Goal: Transaction & Acquisition: Book appointment/travel/reservation

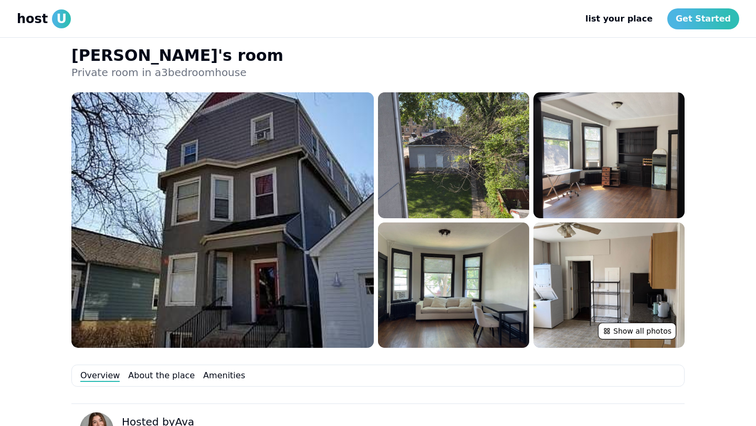
click at [37, 16] on span "host" at bounding box center [32, 18] width 31 height 17
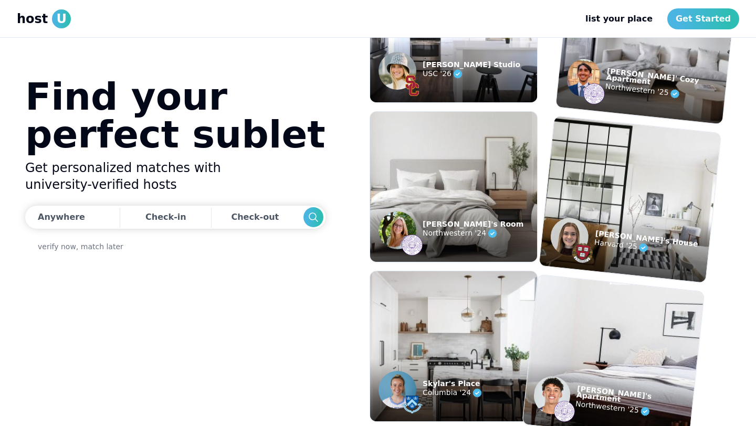
click at [649, 97] on figcaption "Luis' Cozy Apartment Northwestern '25" at bounding box center [642, 84] width 173 height 80
click at [620, 76] on p "Luis' Cozy Apartment" at bounding box center [666, 80] width 120 height 25
click at [581, 76] on img at bounding box center [583, 77] width 36 height 41
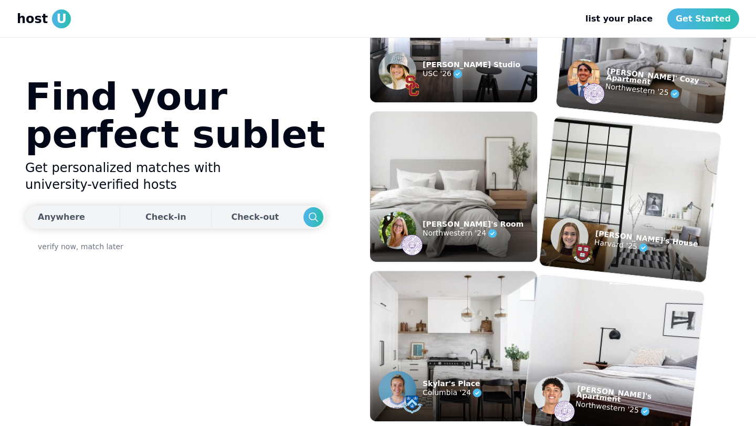
click at [148, 217] on div "Check-in" at bounding box center [165, 217] width 41 height 21
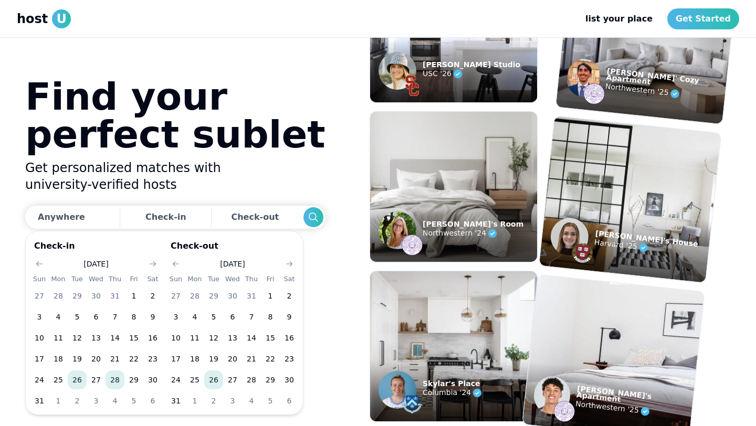
click at [118, 382] on button "28" at bounding box center [115, 380] width 19 height 19
click at [291, 263] on icon "Go to next month" at bounding box center [289, 264] width 8 height 8
click at [239, 315] on button "10" at bounding box center [232, 317] width 19 height 19
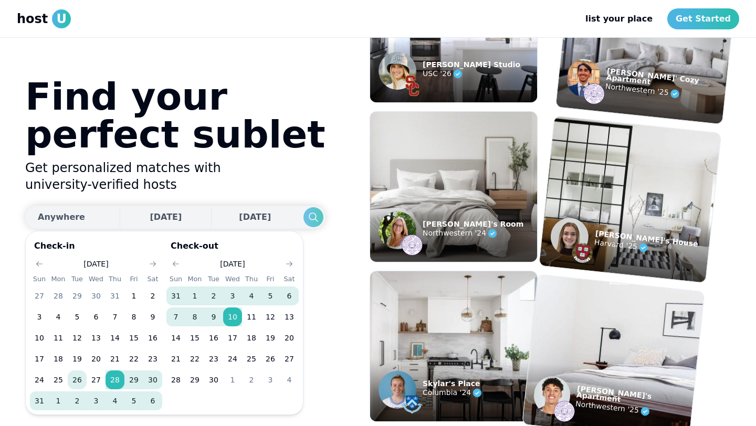
click at [307, 222] on icon "Search" at bounding box center [313, 217] width 13 height 13
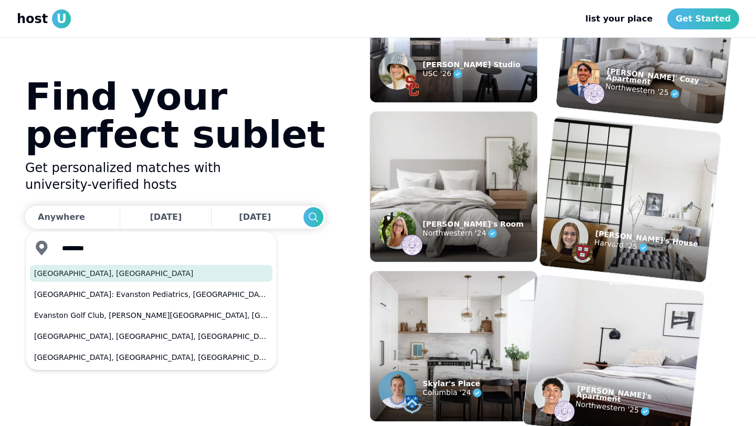
click at [215, 273] on button "Evanston, IL" at bounding box center [151, 273] width 243 height 17
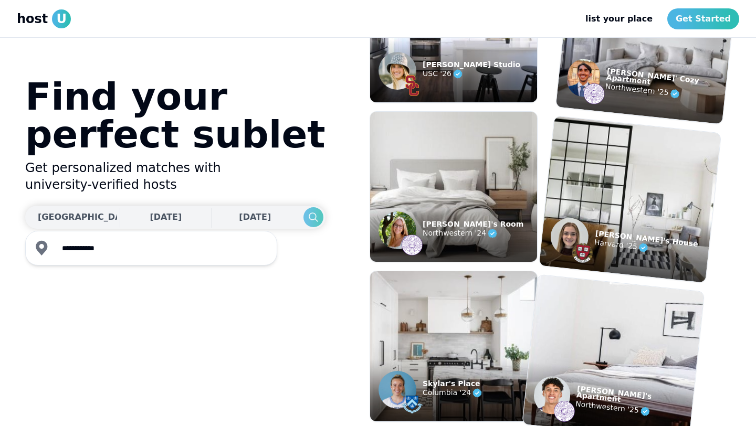
type input "**********"
click at [307, 215] on icon "Search" at bounding box center [313, 217] width 13 height 13
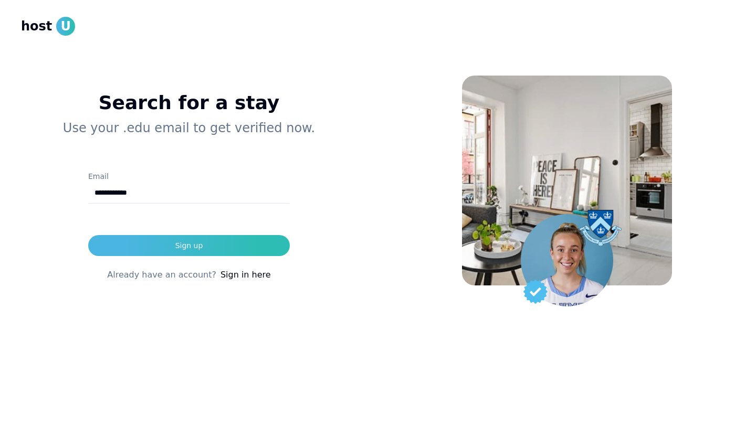
type input "**********"
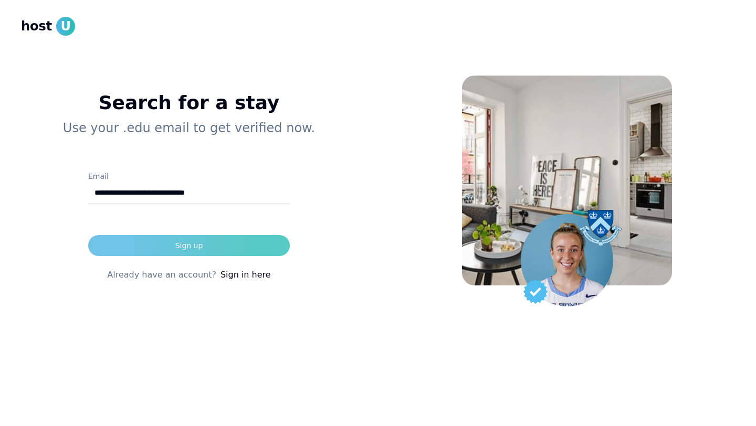
click at [219, 240] on button "Sign up" at bounding box center [189, 245] width 202 height 21
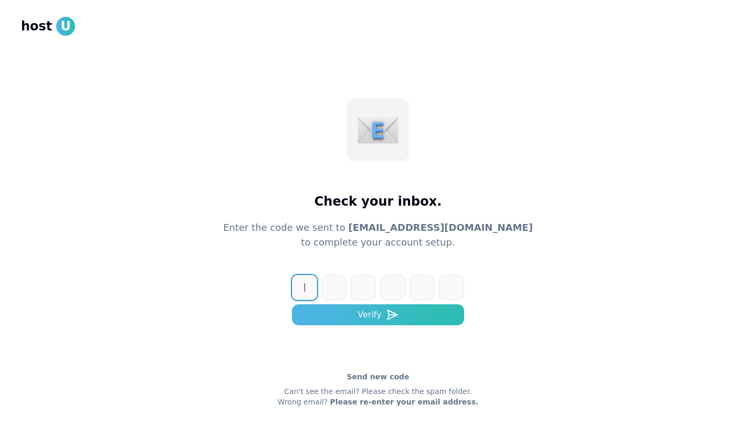
paste input "******"
type input "******"
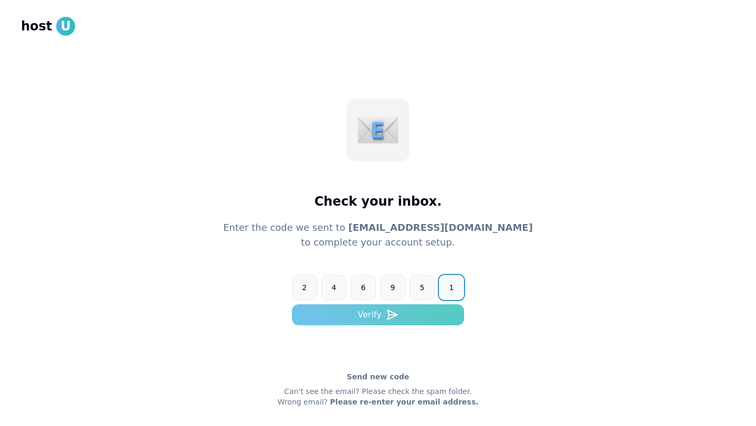
click at [386, 320] on icon "submit" at bounding box center [392, 315] width 13 height 13
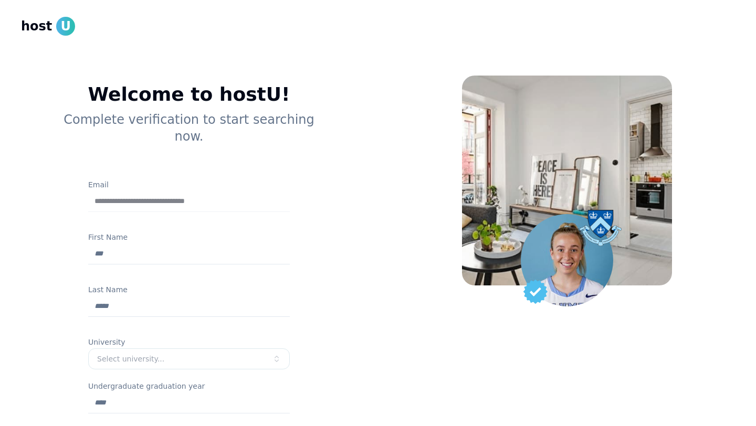
type input "*****"
click at [161, 317] on div at bounding box center [189, 322] width 202 height 10
click at [161, 296] on input "Last Name" at bounding box center [189, 306] width 202 height 21
type input "******"
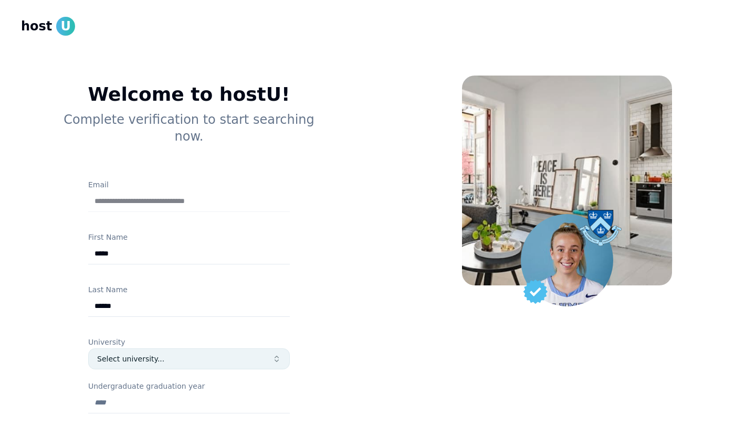
click at [159, 354] on div "Select university..." at bounding box center [184, 359] width 175 height 10
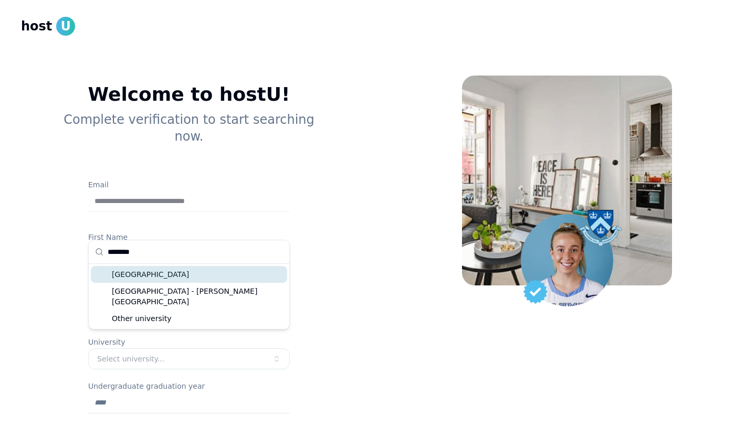
type input "********"
click at [180, 276] on div "[GEOGRAPHIC_DATA]" at bounding box center [189, 274] width 196 height 17
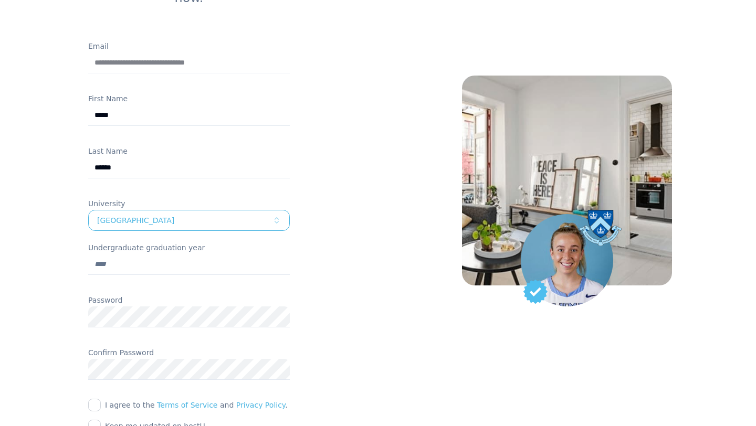
scroll to position [184, 0]
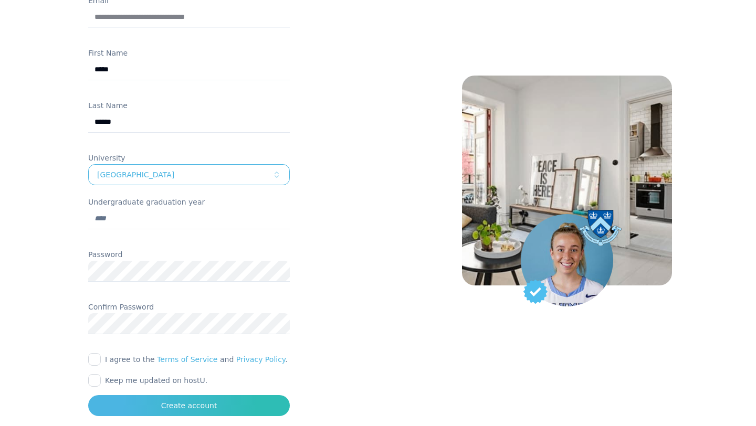
click at [146, 208] on input "Undergraduate graduation year" at bounding box center [189, 218] width 202 height 21
type input "*"
type input "****"
click at [92, 353] on button "I agree to the Terms of Service and Privacy Policy ." at bounding box center [94, 359] width 13 height 13
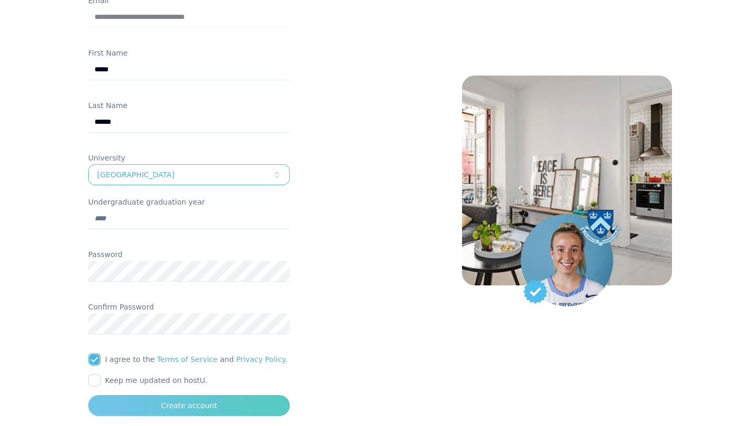
click at [136, 395] on button "Create account" at bounding box center [189, 405] width 202 height 21
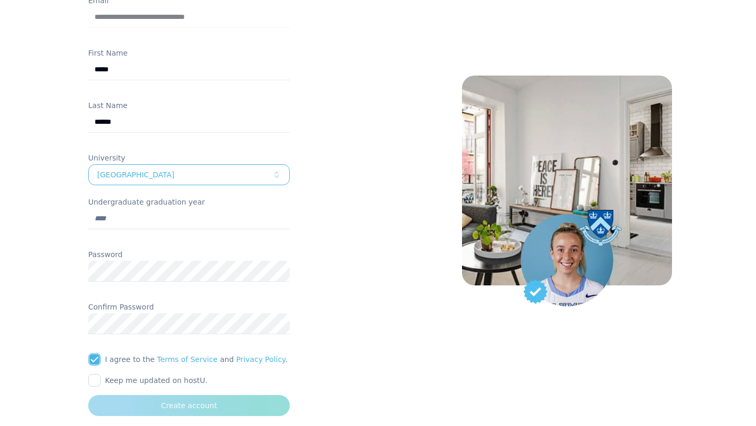
scroll to position [27, 0]
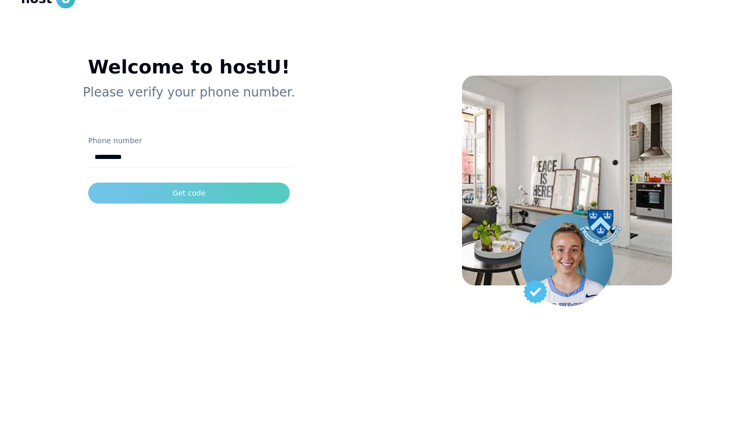
type input "**********"
click at [219, 199] on button "Get code" at bounding box center [189, 193] width 202 height 21
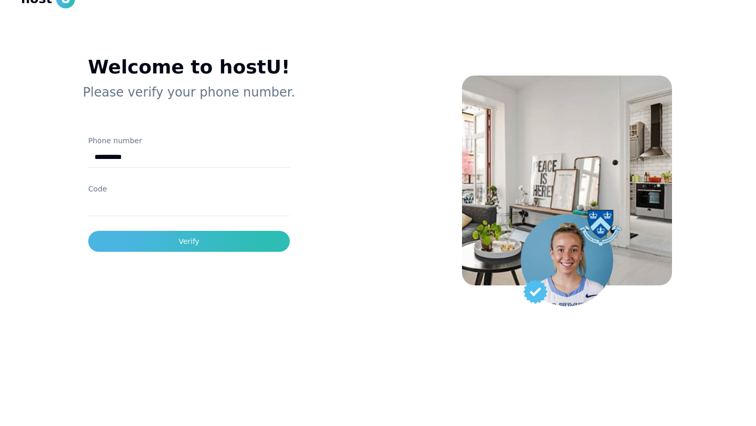
click at [246, 209] on input "Code" at bounding box center [189, 205] width 202 height 21
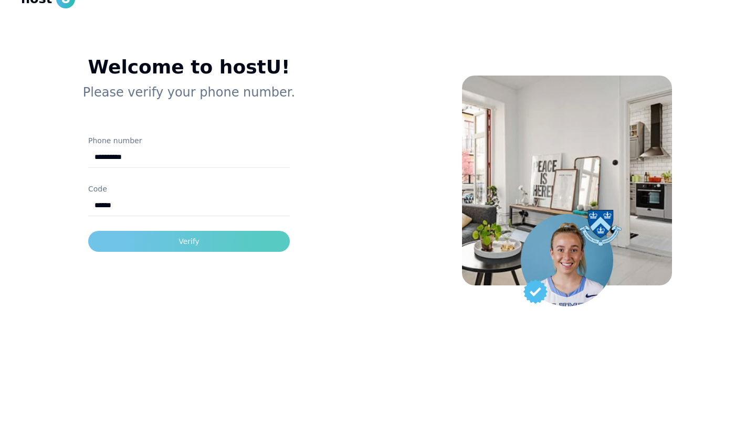
type input "******"
click at [260, 246] on button "Verify" at bounding box center [189, 241] width 202 height 21
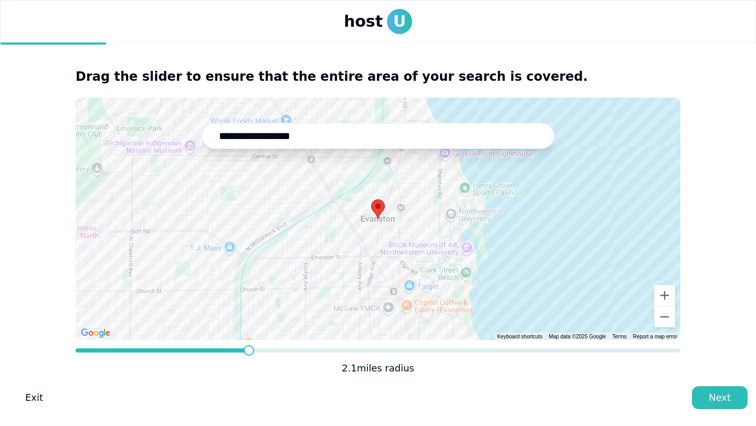
click at [247, 347] on span at bounding box center [249, 350] width 10 height 10
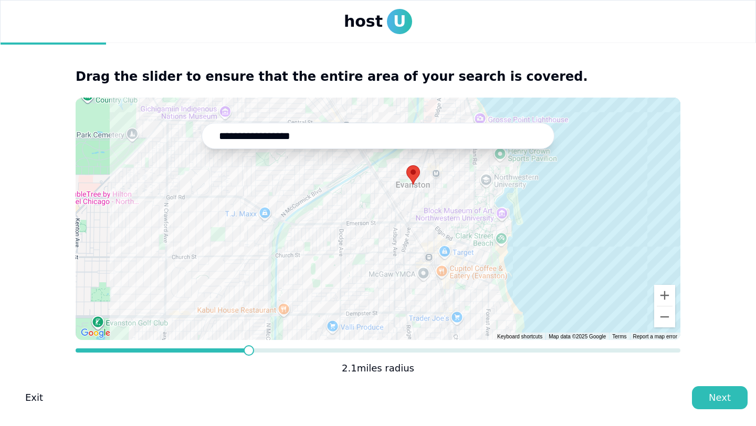
drag, startPoint x: 293, startPoint y: 272, endPoint x: 328, endPoint y: 237, distance: 49.7
click at [328, 237] on div at bounding box center [378, 219] width 605 height 243
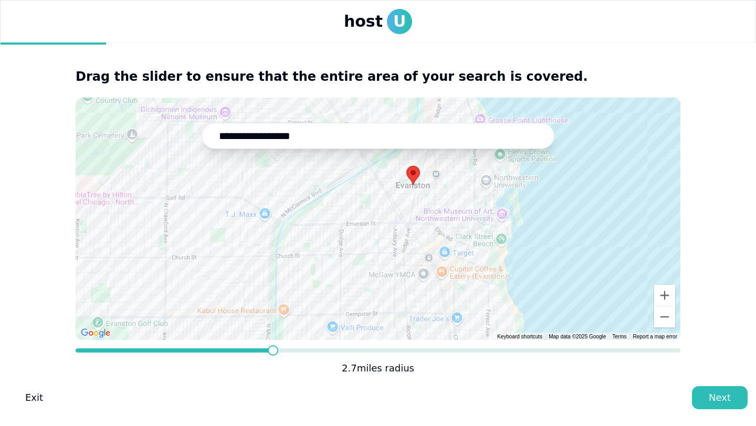
click at [268, 350] on span at bounding box center [273, 350] width 10 height 10
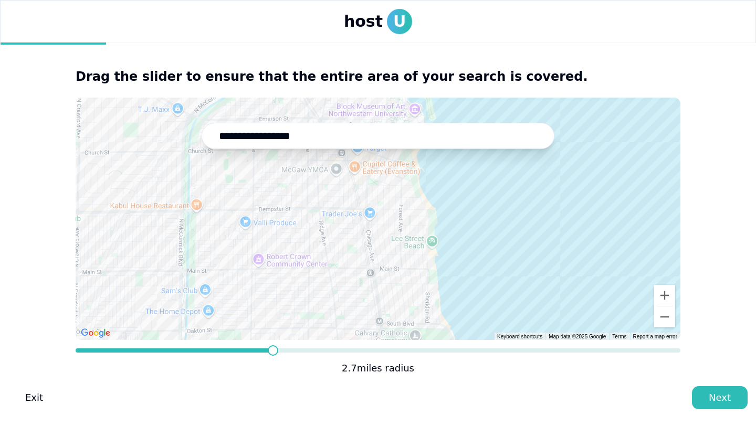
drag, startPoint x: 345, startPoint y: 282, endPoint x: 239, endPoint y: 168, distance: 156.4
click at [240, 168] on div at bounding box center [378, 219] width 605 height 243
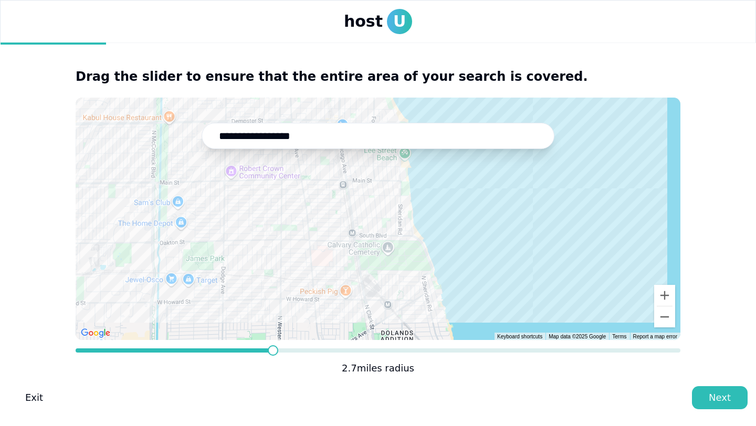
drag, startPoint x: 320, startPoint y: 282, endPoint x: 323, endPoint y: 204, distance: 78.3
click at [323, 204] on div at bounding box center [378, 219] width 605 height 243
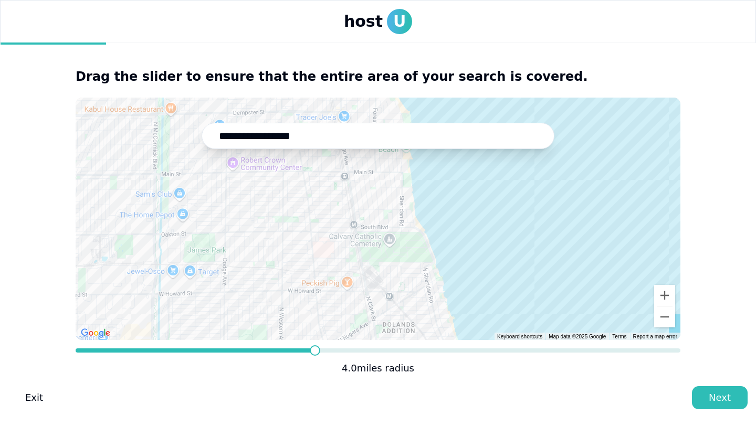
click at [318, 351] on span at bounding box center [315, 350] width 10 height 10
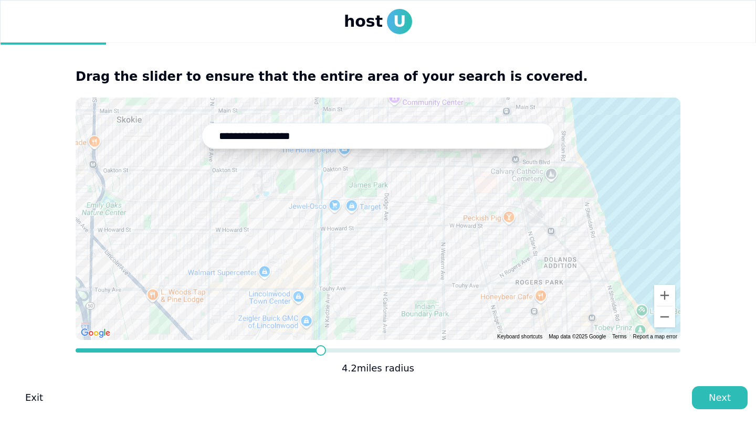
drag, startPoint x: 331, startPoint y: 256, endPoint x: 518, endPoint y: 188, distance: 198.3
click at [516, 188] on div at bounding box center [378, 219] width 605 height 243
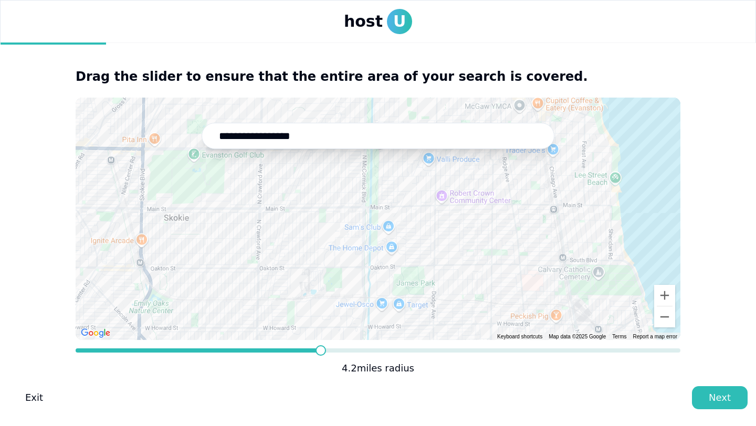
drag, startPoint x: 497, startPoint y: 204, endPoint x: 462, endPoint y: 318, distance: 119.7
click at [462, 311] on div at bounding box center [378, 219] width 605 height 243
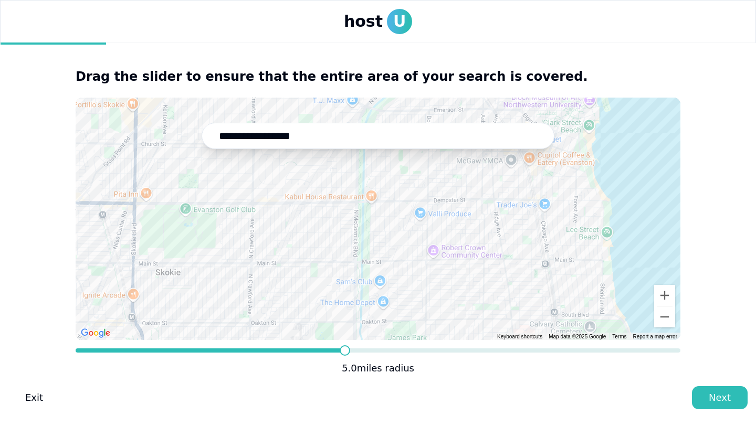
click at [345, 350] on span at bounding box center [345, 350] width 10 height 10
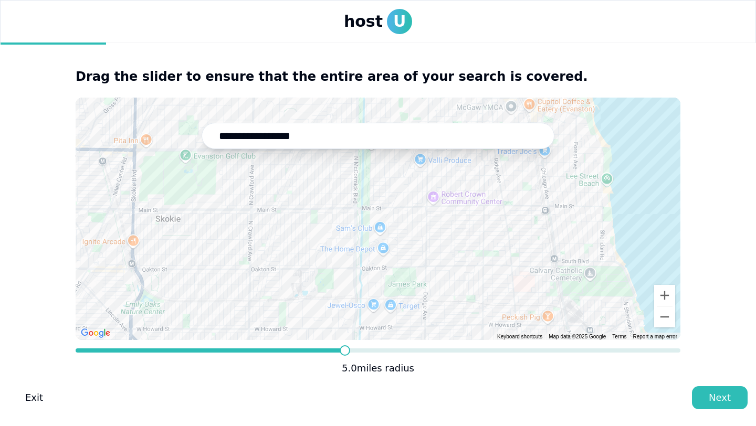
drag, startPoint x: 405, startPoint y: 259, endPoint x: 382, endPoint y: 125, distance: 135.8
click at [382, 131] on div "**********" at bounding box center [378, 219] width 605 height 243
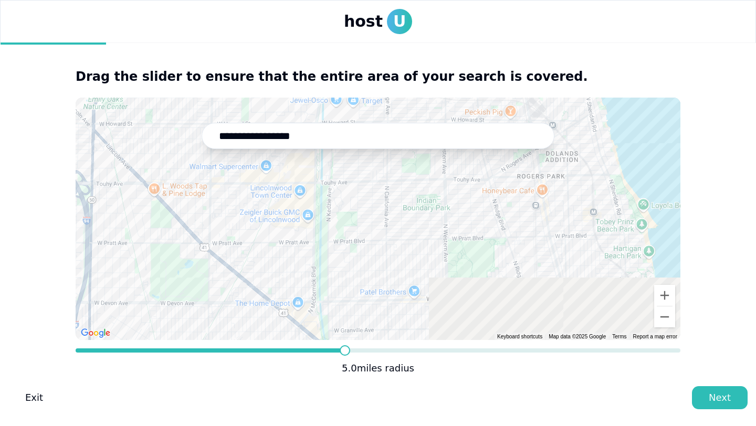
drag, startPoint x: 435, startPoint y: 270, endPoint x: 457, endPoint y: 156, distance: 116.4
click at [456, 156] on div at bounding box center [378, 219] width 605 height 243
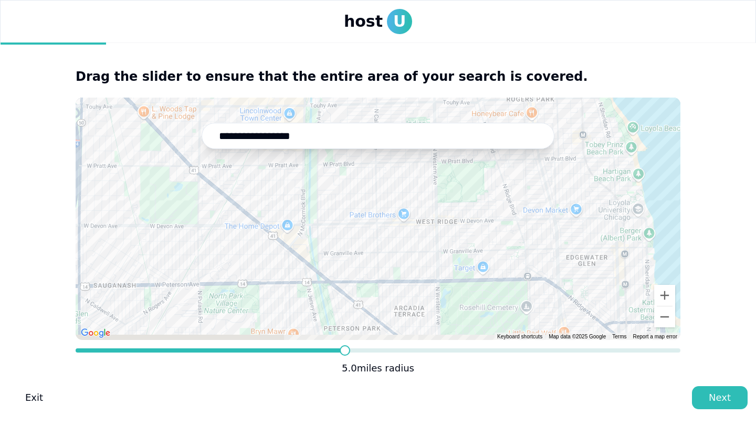
drag, startPoint x: 479, startPoint y: 270, endPoint x: 398, endPoint y: 207, distance: 102.5
click at [401, 209] on div at bounding box center [378, 219] width 605 height 243
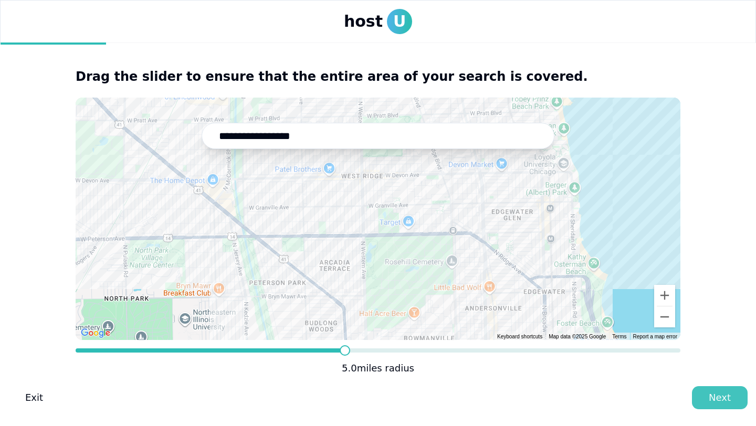
click at [726, 395] on div "Next" at bounding box center [720, 398] width 22 height 15
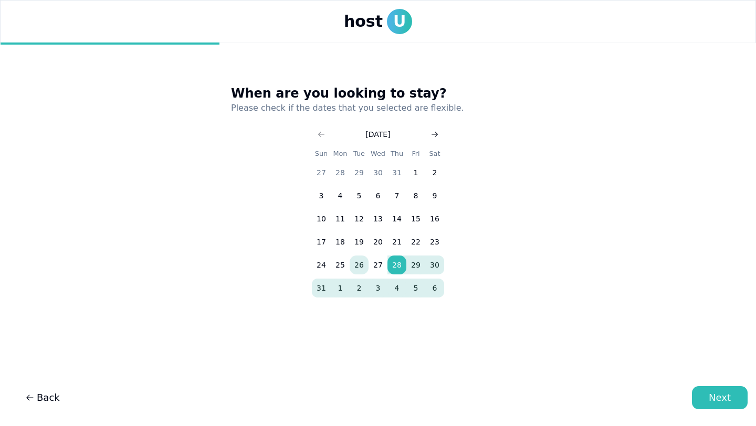
click at [433, 133] on icon "Go to next month" at bounding box center [434, 134] width 8 height 8
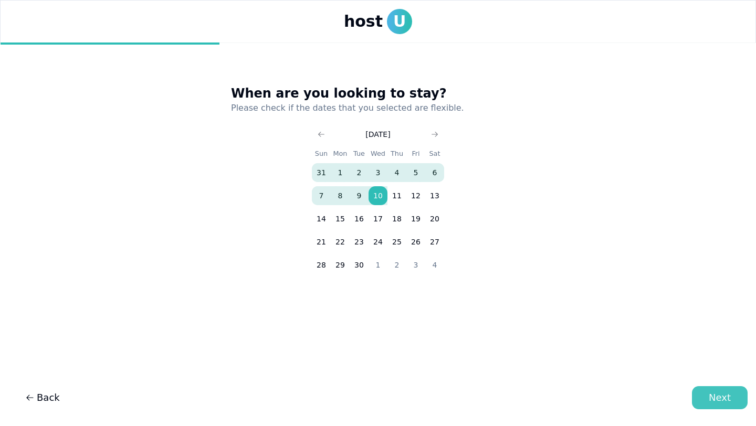
click at [708, 392] on button "Next" at bounding box center [720, 397] width 56 height 23
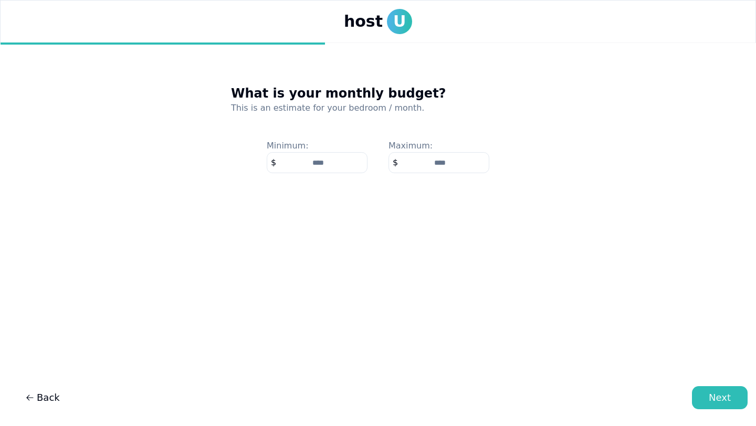
type input "****"
click at [429, 164] on input "number" at bounding box center [438, 162] width 101 height 21
type input "****"
click at [328, 166] on input "****" at bounding box center [317, 162] width 101 height 21
type input "*"
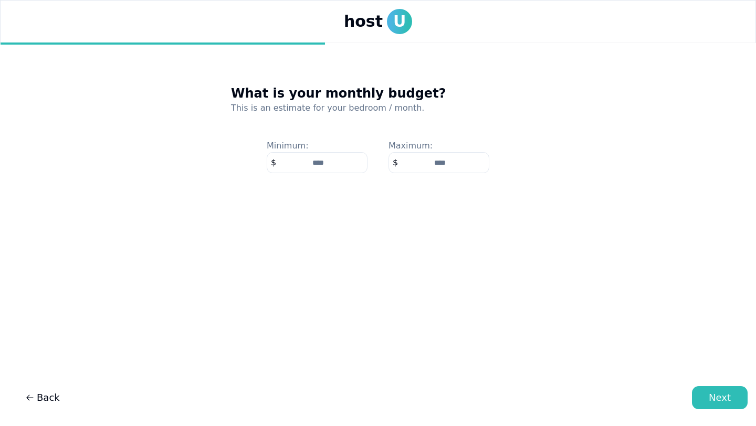
type input "*"
click at [436, 236] on main "What is your monthly budget? This is an estimate for your bedroom / month. Mini…" at bounding box center [378, 226] width 756 height 366
click at [723, 406] on button "Next" at bounding box center [720, 397] width 56 height 23
type input "**"
click at [708, 405] on button "Next" at bounding box center [720, 397] width 56 height 23
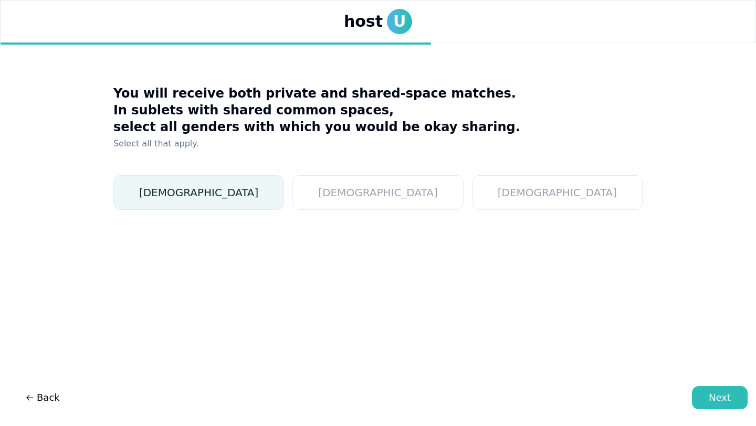
click at [262, 191] on button "Female" at bounding box center [198, 192] width 171 height 35
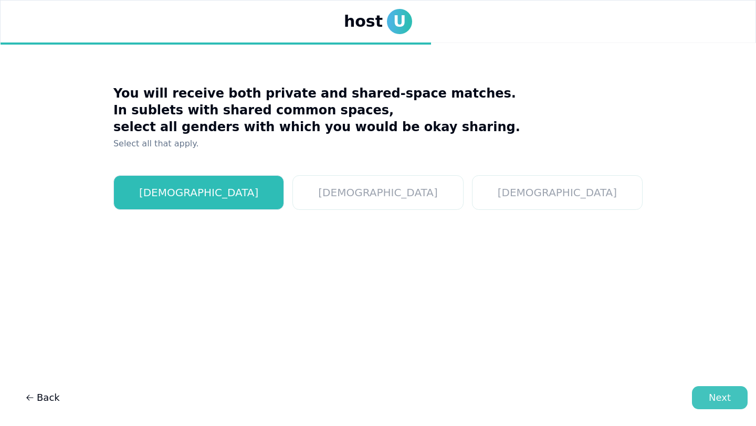
click at [720, 397] on div "Next" at bounding box center [720, 398] width 22 height 15
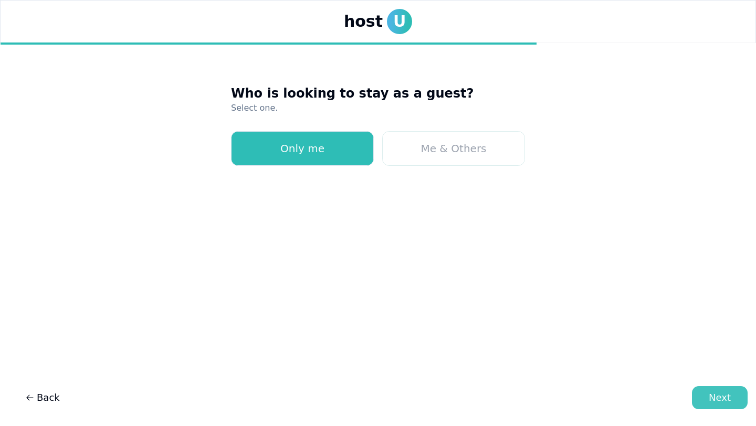
click at [718, 399] on div "Next" at bounding box center [720, 398] width 22 height 15
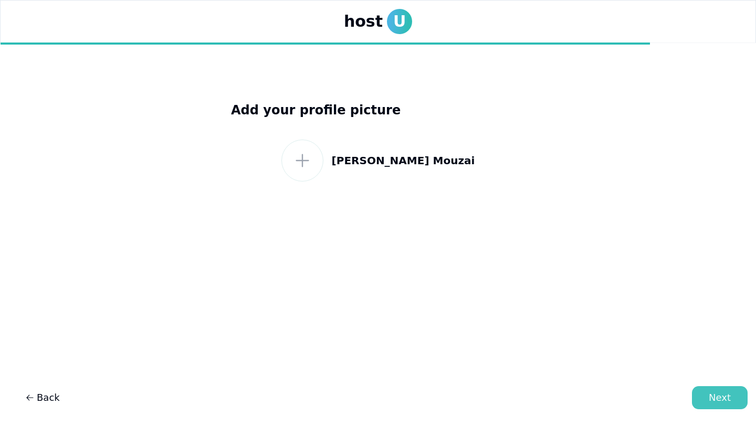
click at [728, 391] on div "Next" at bounding box center [720, 398] width 22 height 15
click at [312, 168] on icon at bounding box center [302, 160] width 19 height 19
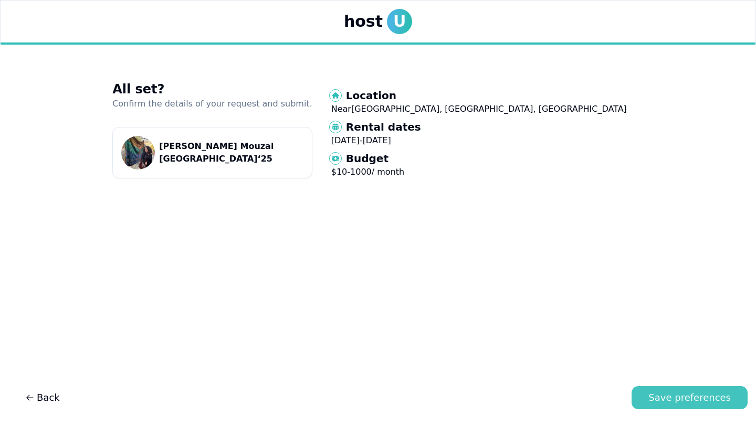
click at [689, 402] on div "Save preferences" at bounding box center [689, 398] width 82 height 15
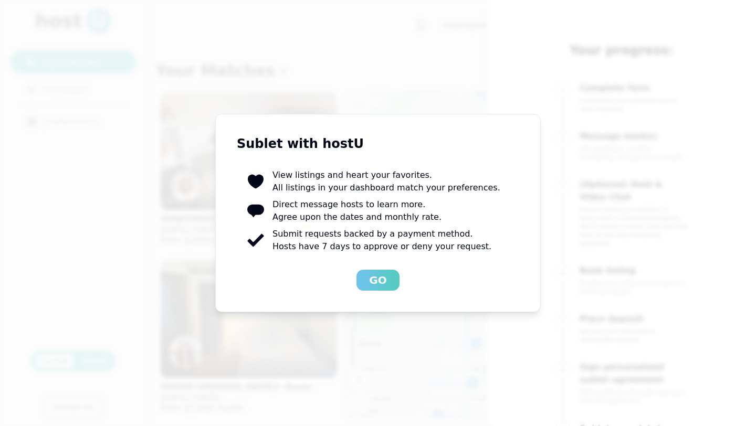
click at [380, 271] on button "Go" at bounding box center [377, 280] width 43 height 21
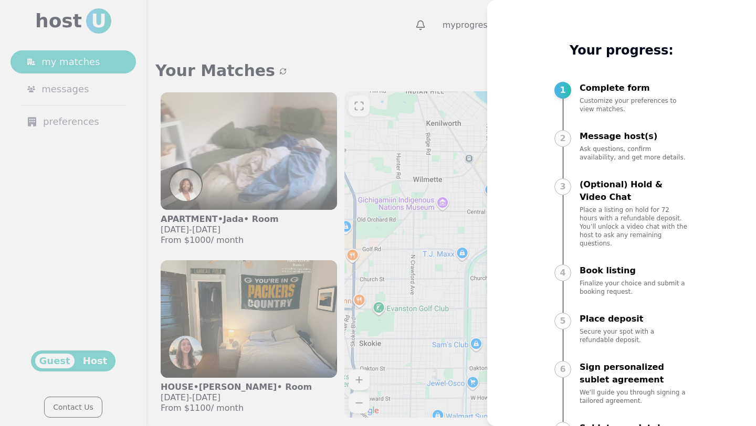
click at [375, 248] on div at bounding box center [378, 213] width 756 height 426
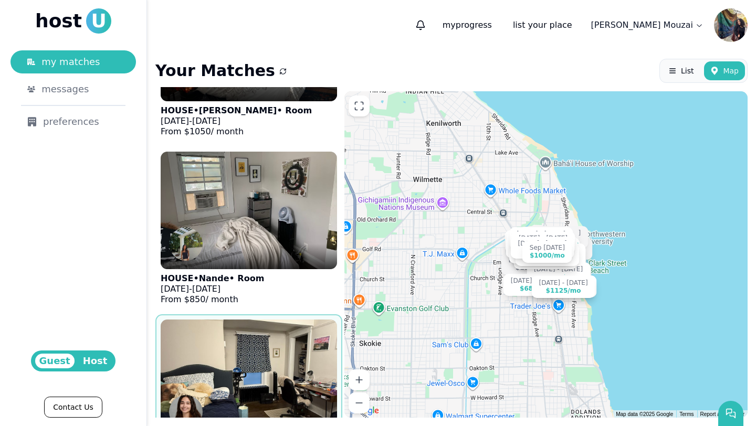
scroll to position [777, 0]
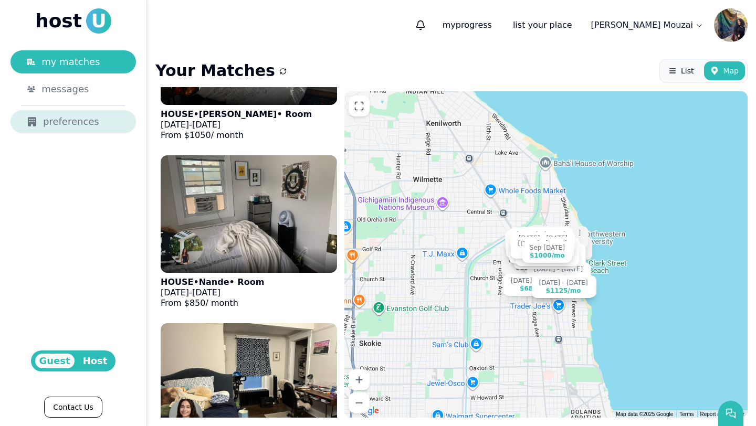
click at [94, 119] on div "preferences" at bounding box center [73, 121] width 92 height 15
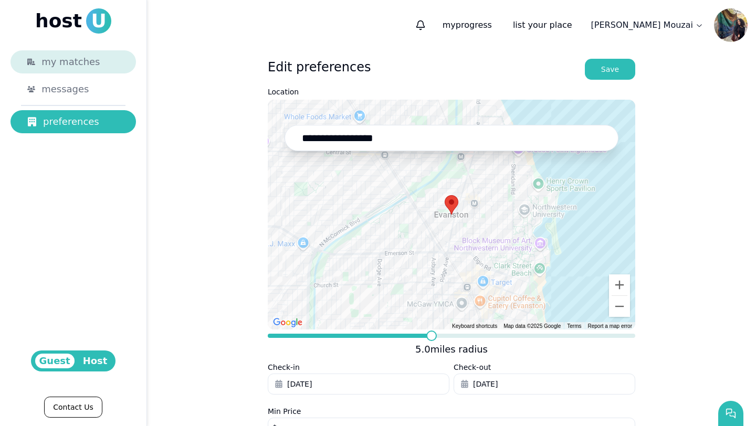
click at [91, 58] on span "my matches" at bounding box center [70, 62] width 58 height 15
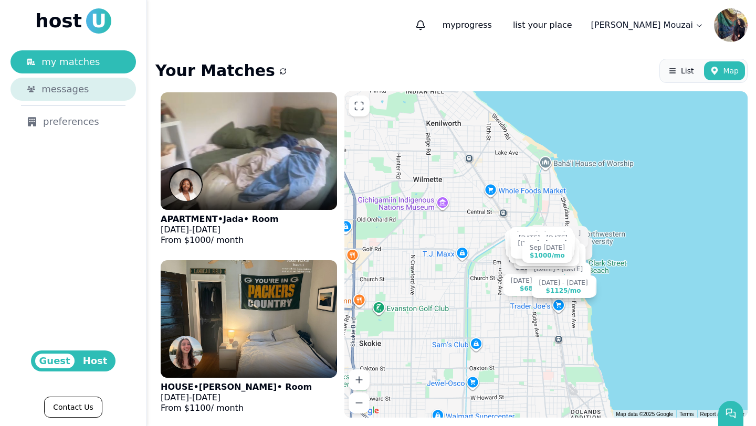
click at [100, 94] on div "messages" at bounding box center [80, 89] width 78 height 15
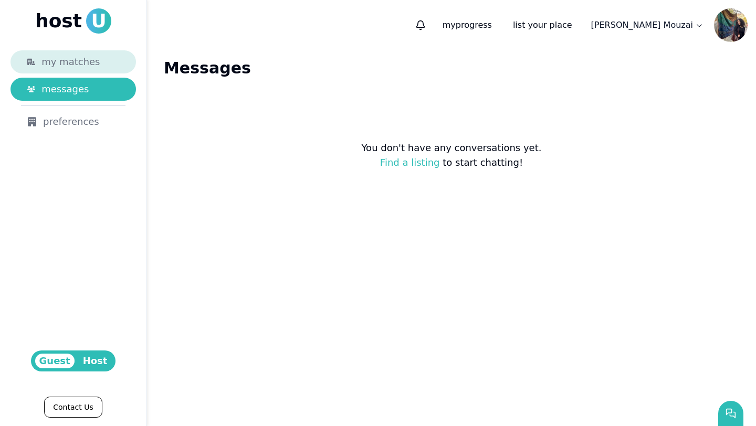
click at [96, 69] on div "my matches" at bounding box center [80, 62] width 78 height 15
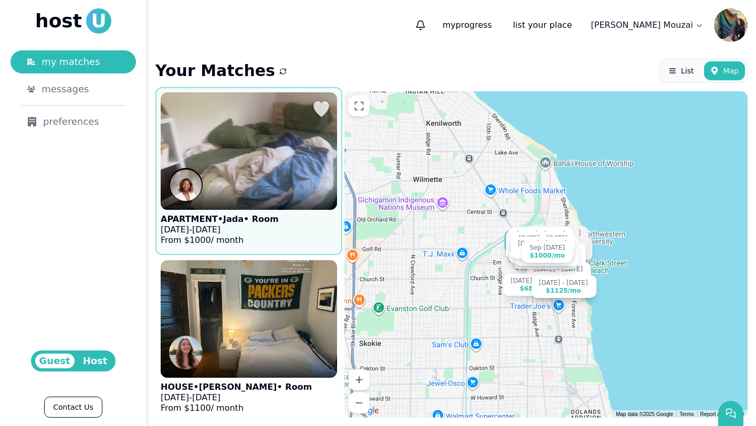
click at [274, 175] on img at bounding box center [249, 151] width 194 height 129
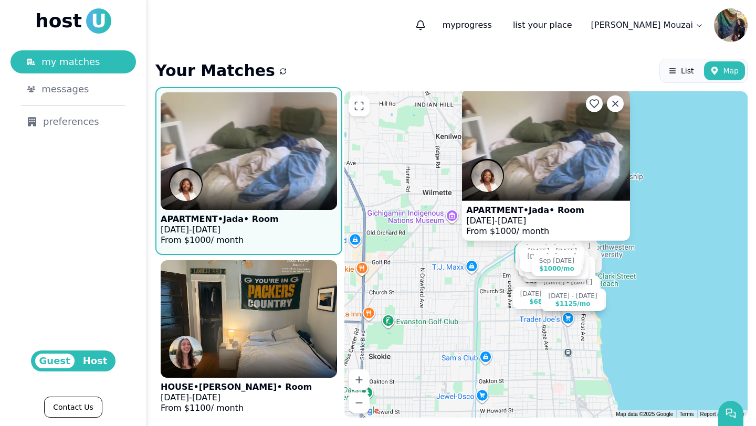
click at [533, 203] on figcaption "APARTMENT • Jada • Room Aug 1 - Jan 1, 2026 From $ 1000 / month" at bounding box center [525, 221] width 127 height 40
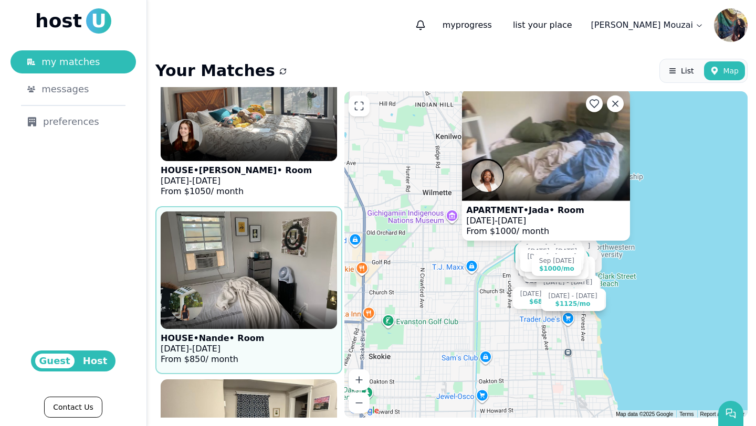
scroll to position [799, 0]
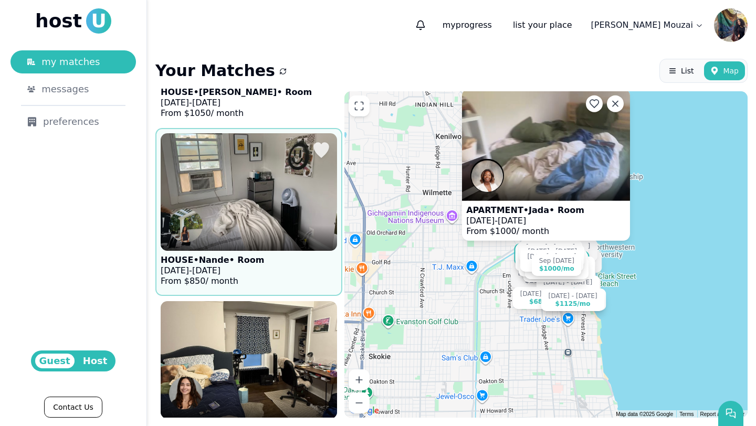
click at [276, 269] on figure "HOUSE • Nande • Room Jul 31 - Dec 19, 2025 From $ 850 / month" at bounding box center [249, 211] width 176 height 157
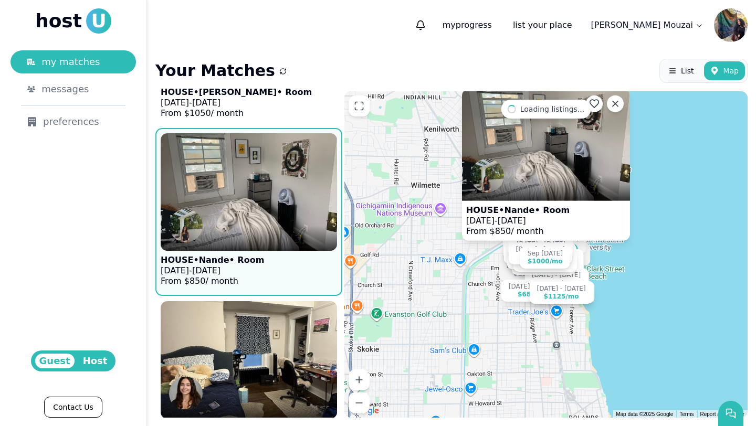
click at [535, 174] on img at bounding box center [546, 145] width 168 height 112
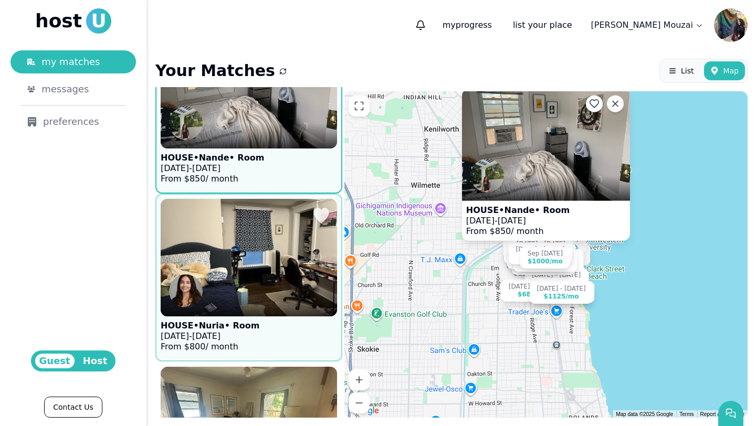
scroll to position [922, 0]
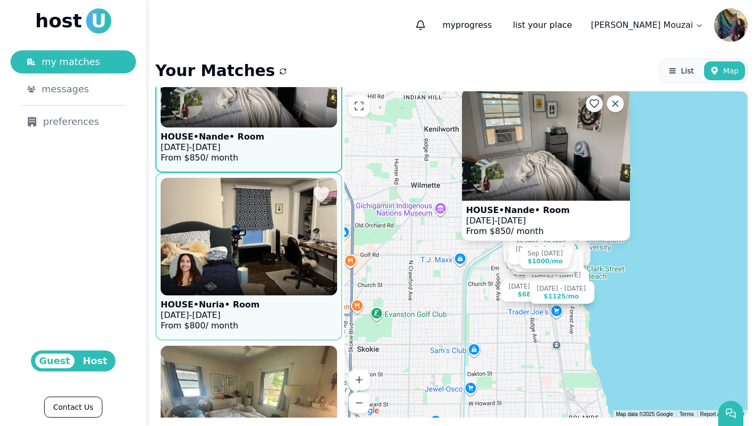
click at [282, 320] on figure "HOUSE • Nuria • Room Jul 31 - Dec 30, 2025 From $ 800 / month" at bounding box center [249, 256] width 176 height 157
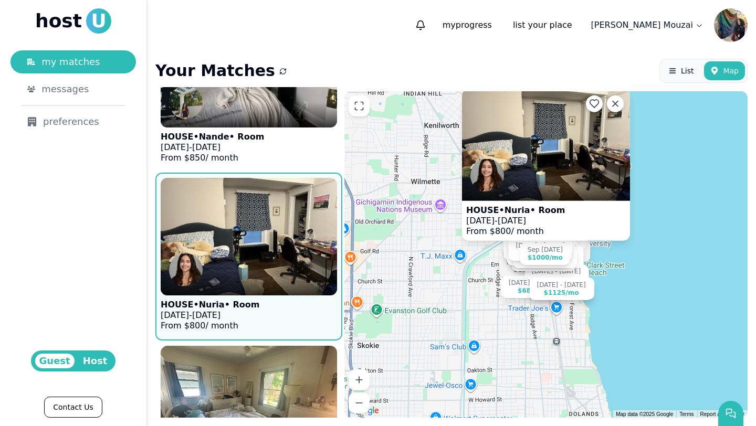
click at [534, 150] on img at bounding box center [546, 145] width 168 height 112
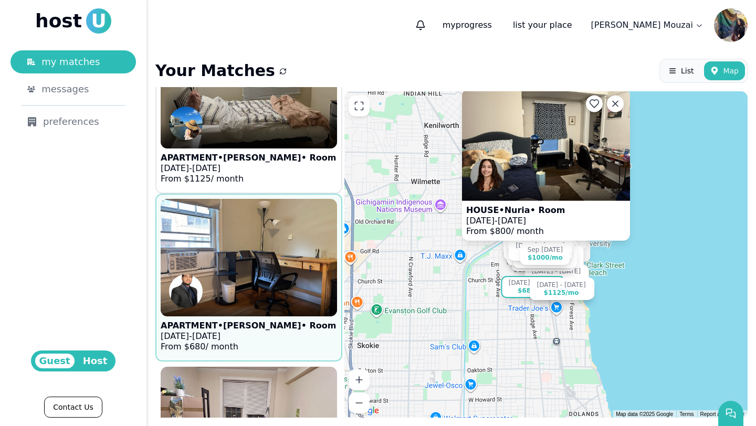
scroll to position [1407, 0]
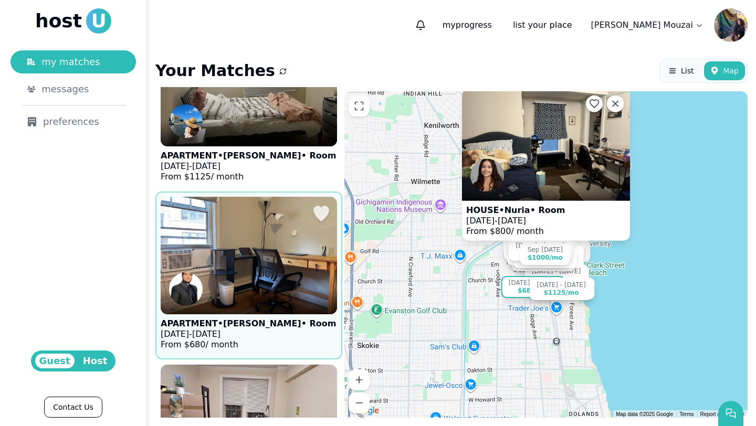
click at [280, 335] on p "Jul 25 - Sep 30, 2025" at bounding box center [248, 334] width 175 height 10
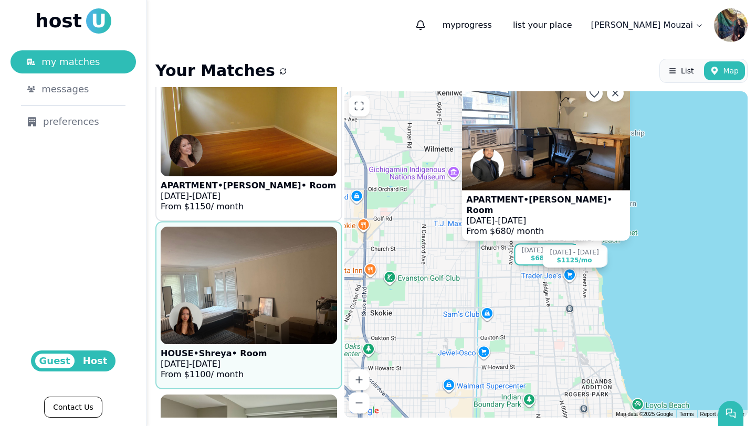
scroll to position [1884, 0]
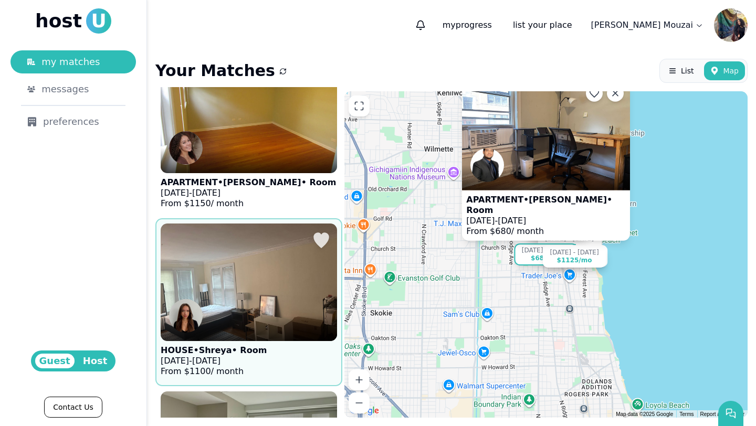
click at [294, 365] on figure "HOUSE • Shreya • Room Jul 7 - Sep 7, 2025 From $ 1100 / month" at bounding box center [249, 302] width 176 height 157
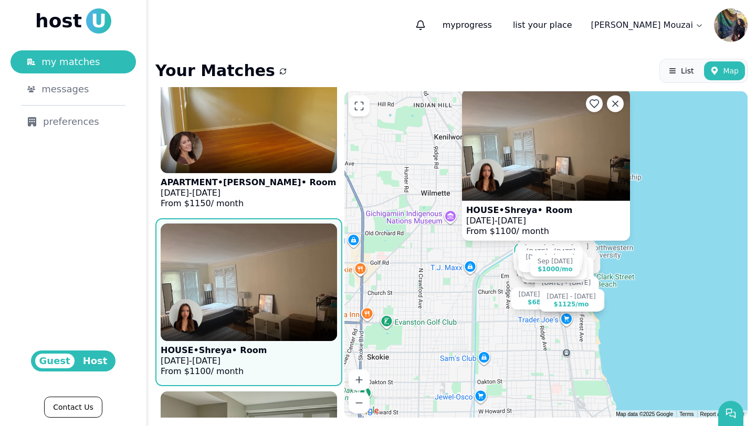
click at [539, 143] on img at bounding box center [546, 145] width 168 height 112
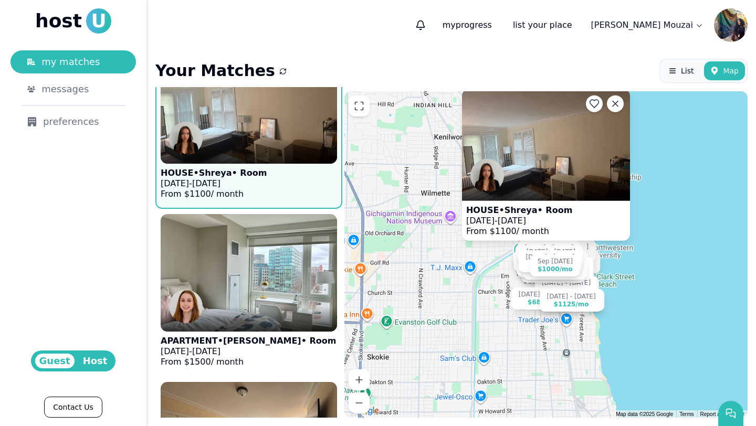
scroll to position [2133, 0]
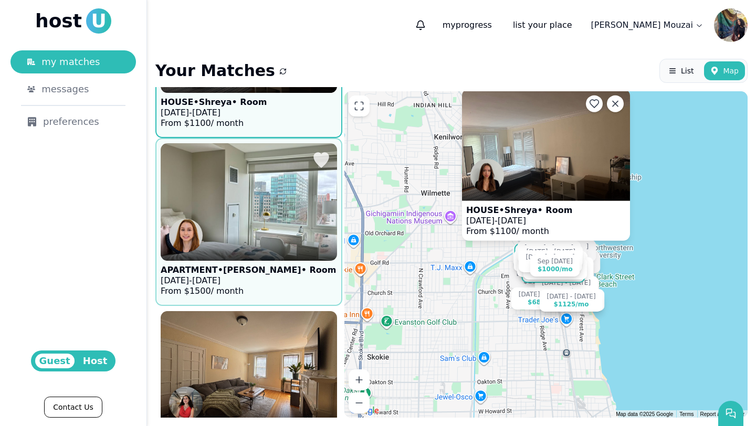
click at [262, 180] on img at bounding box center [249, 202] width 194 height 129
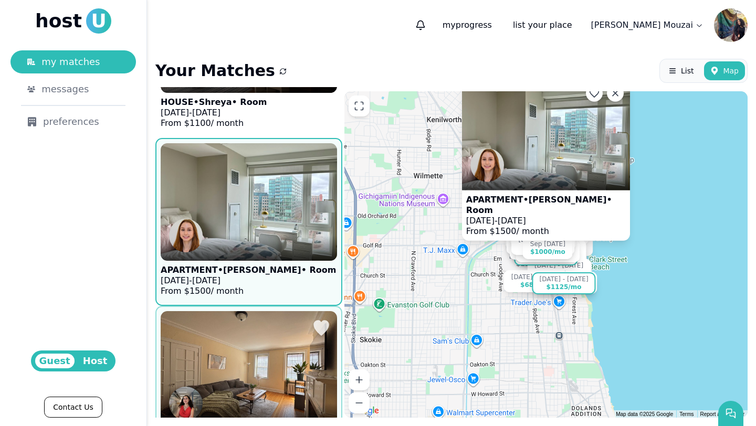
click at [234, 357] on img at bounding box center [249, 369] width 194 height 129
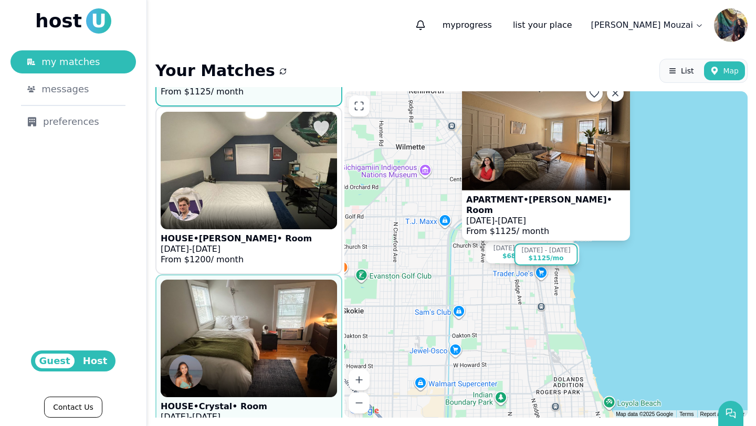
scroll to position [2524, 0]
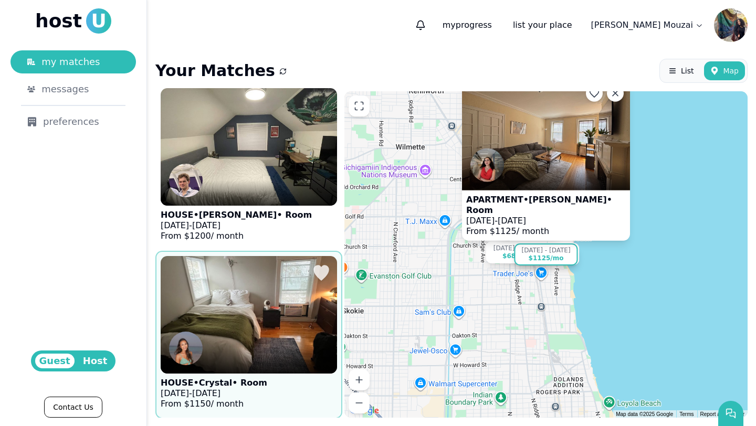
click at [280, 364] on div at bounding box center [249, 361] width 176 height 25
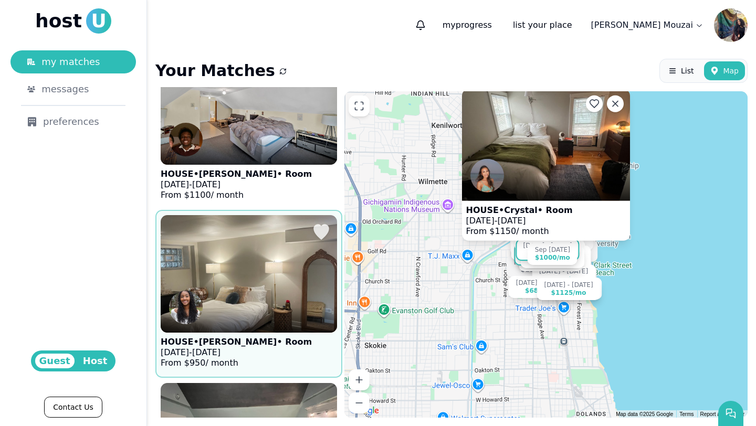
scroll to position [3402, 0]
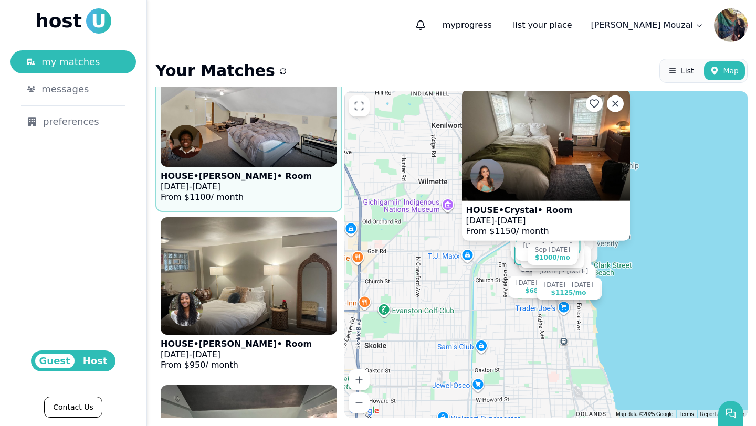
click at [256, 180] on p "HOUSE • Joshua • Room" at bounding box center [236, 176] width 151 height 10
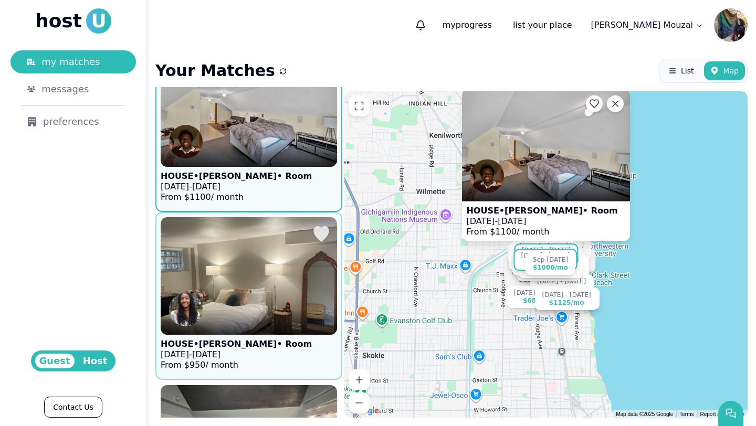
click at [273, 320] on div at bounding box center [249, 322] width 176 height 25
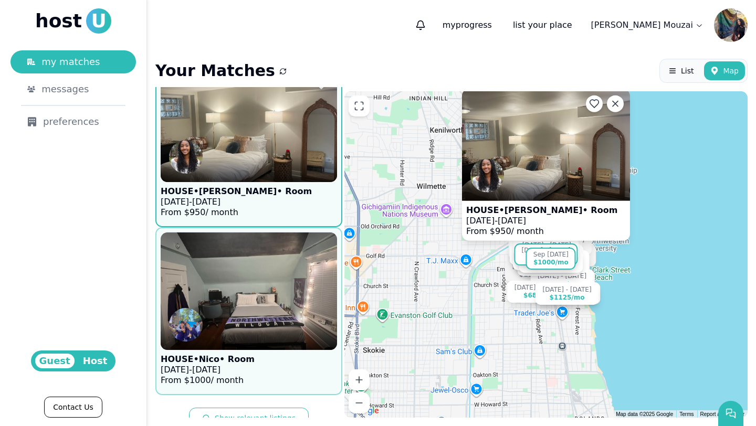
scroll to position [3566, 0]
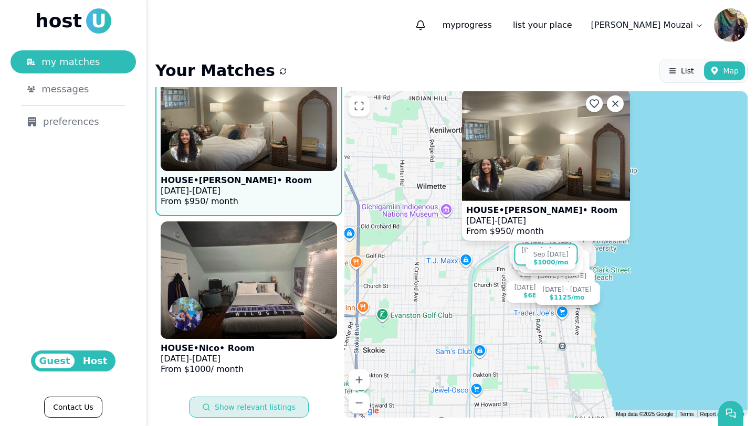
click at [254, 400] on button "Show relevant listings" at bounding box center [249, 407] width 120 height 21
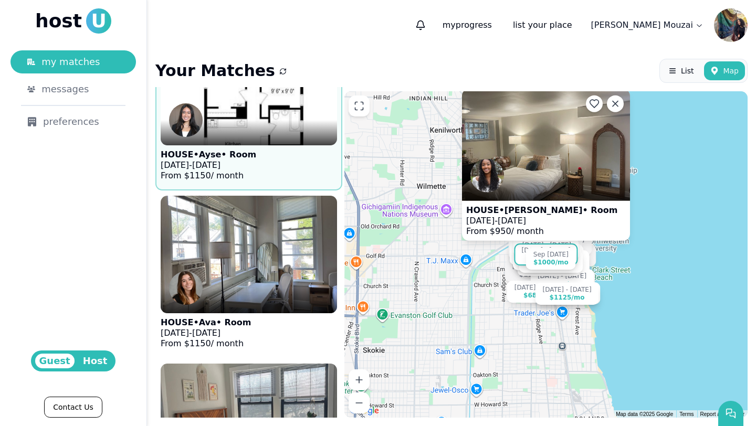
scroll to position [470, 0]
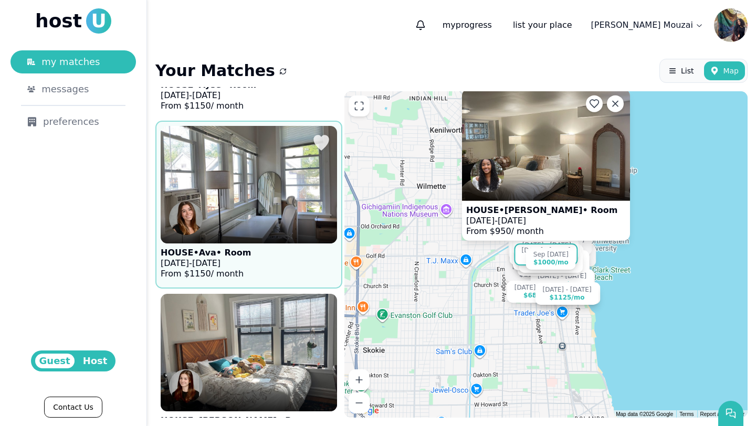
click at [248, 184] on img at bounding box center [249, 184] width 194 height 129
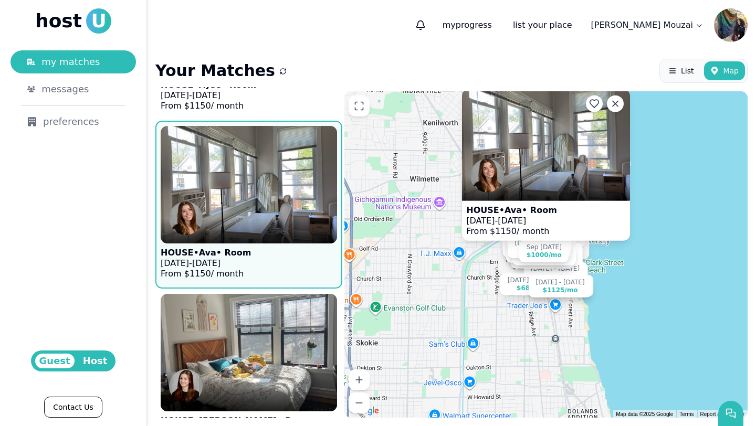
click at [527, 135] on img at bounding box center [546, 145] width 168 height 112
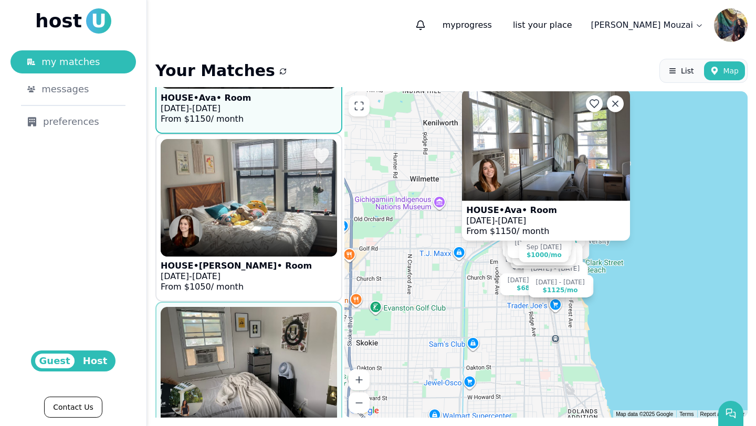
scroll to position [636, 0]
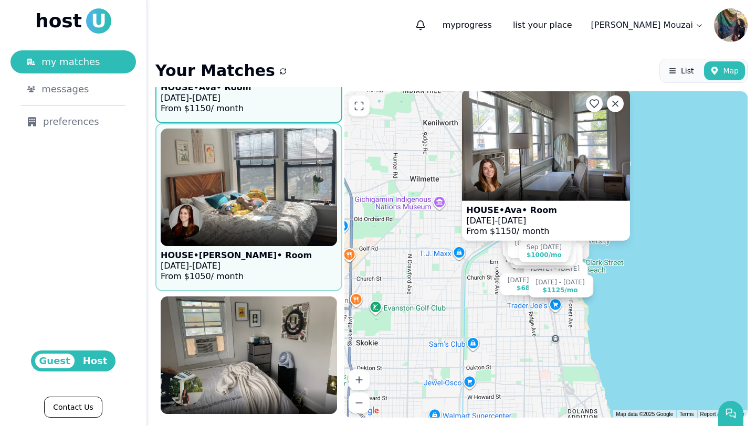
click at [254, 203] on img at bounding box center [249, 187] width 194 height 129
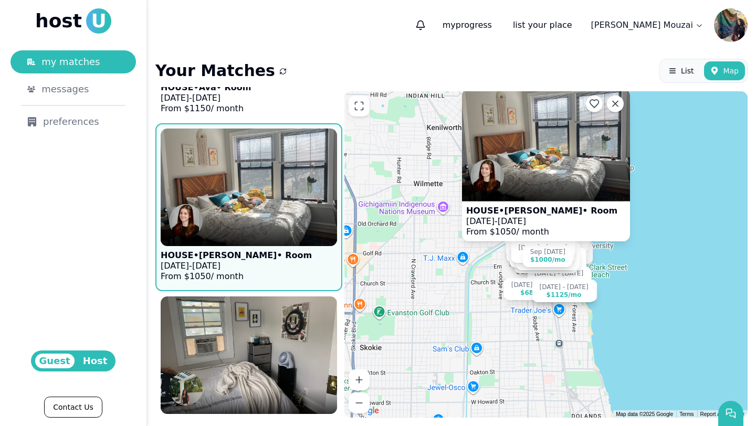
click at [534, 153] on img at bounding box center [546, 145] width 168 height 112
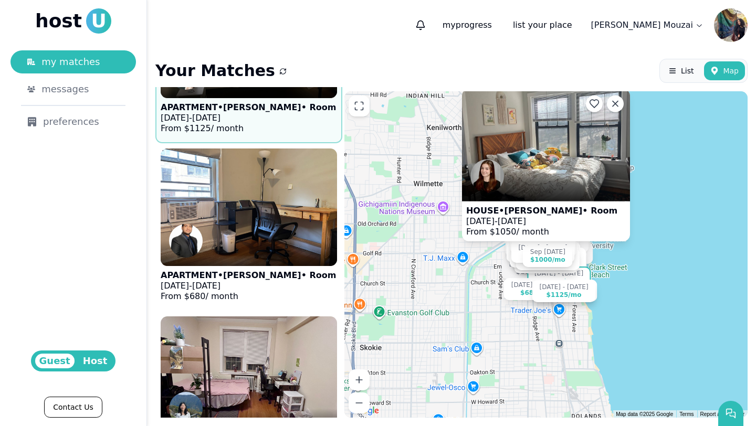
scroll to position [1611, 0]
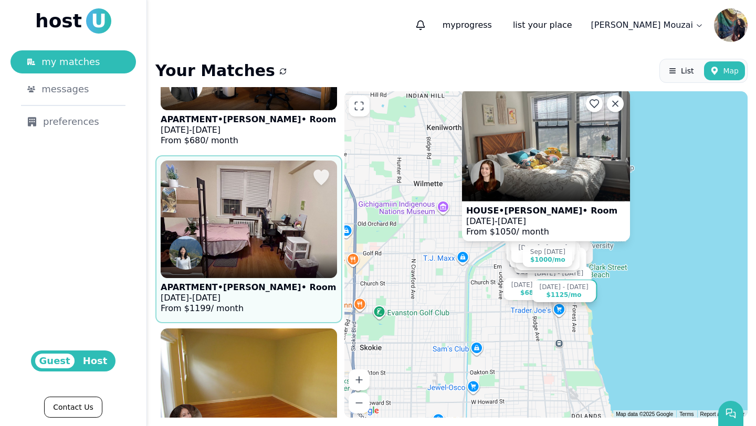
click at [265, 294] on p "Jun 16 - Sep 14, 2025" at bounding box center [248, 298] width 175 height 10
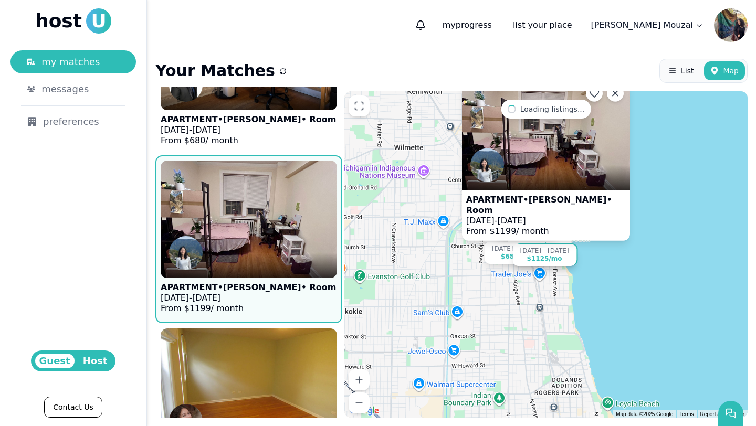
click at [535, 175] on img at bounding box center [546, 134] width 168 height 112
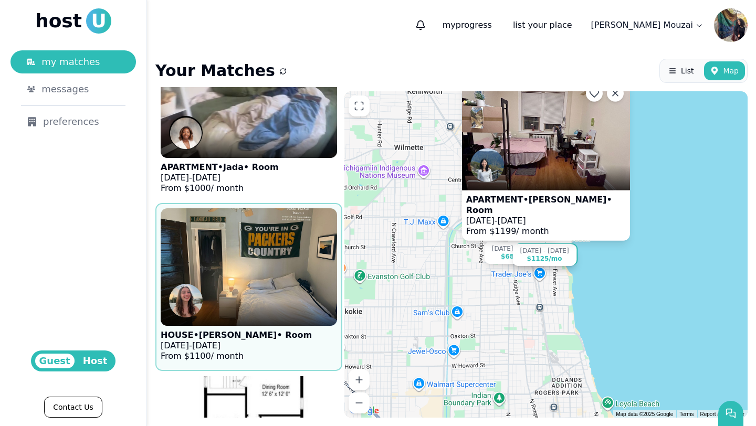
scroll to position [0, 0]
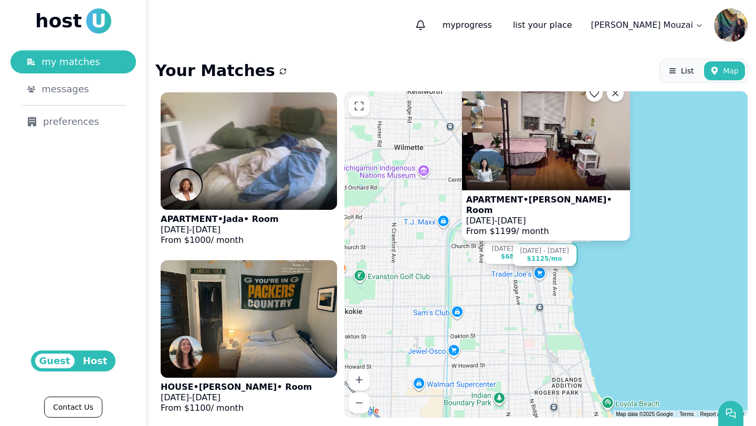
click at [426, 286] on div "Aug 1 - Jan 1 $1000 /mo Aug 24 - Dec 26 $1100 /mo Aug 1 - Jan 1 $1150 /mo Aug 1…" at bounding box center [545, 254] width 403 height 326
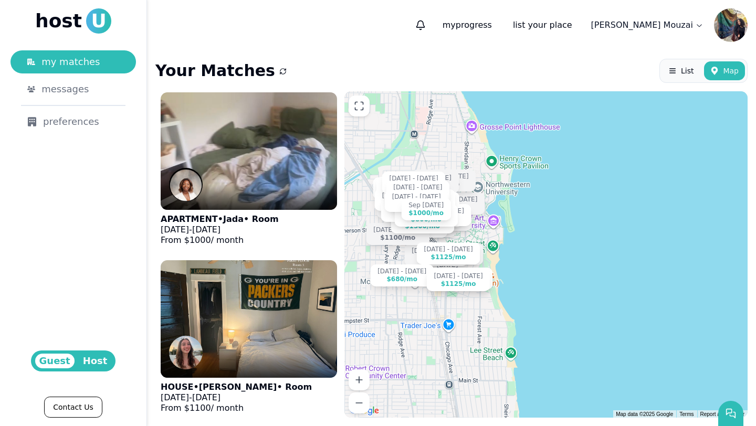
drag, startPoint x: 487, startPoint y: 229, endPoint x: 556, endPoint y: 235, distance: 69.6
click at [556, 235] on div "Aug 1 - Jan 1 $1000 /mo Aug 24 - Dec 26 $1100 /mo Aug 1 - Jan 1 $1150 /mo Aug 1…" at bounding box center [545, 254] width 403 height 326
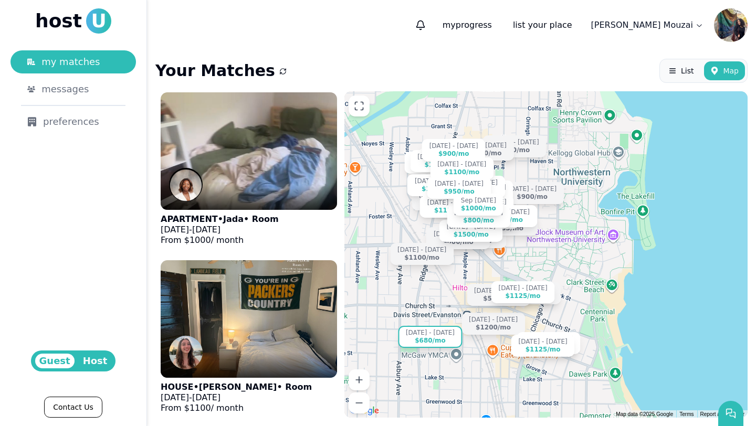
click at [435, 339] on div "$680 /mo" at bounding box center [430, 341] width 31 height 8
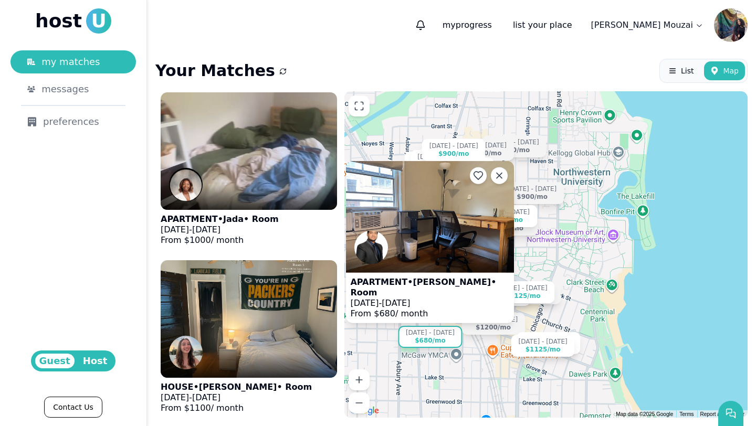
click at [425, 239] on img at bounding box center [430, 217] width 168 height 112
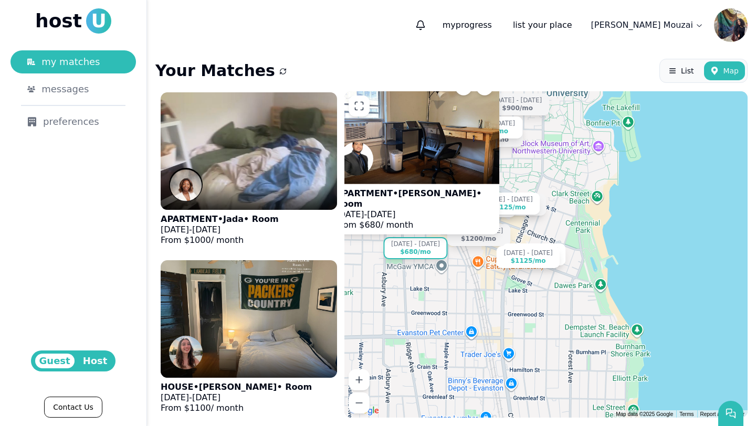
drag, startPoint x: 475, startPoint y: 352, endPoint x: 459, endPoint y: 260, distance: 93.6
click at [460, 260] on div "Aug 1 - Jan 1 $1000 /mo Aug 24 - Dec 26 $1100 /mo Aug 1 - Jan 1 $1150 /mo Aug 1…" at bounding box center [545, 254] width 403 height 326
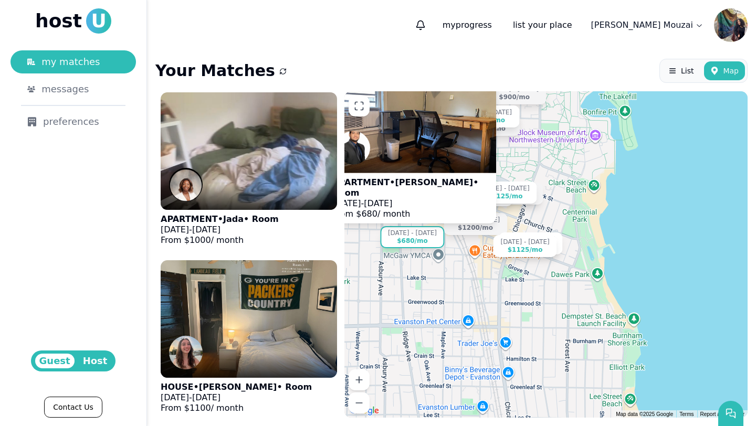
click at [538, 294] on div "Aug 1 - Jan 1 $1000 /mo Aug 24 - Dec 26 $1100 /mo Aug 1 - Jan 1 $1150 /mo Aug 1…" at bounding box center [545, 254] width 403 height 326
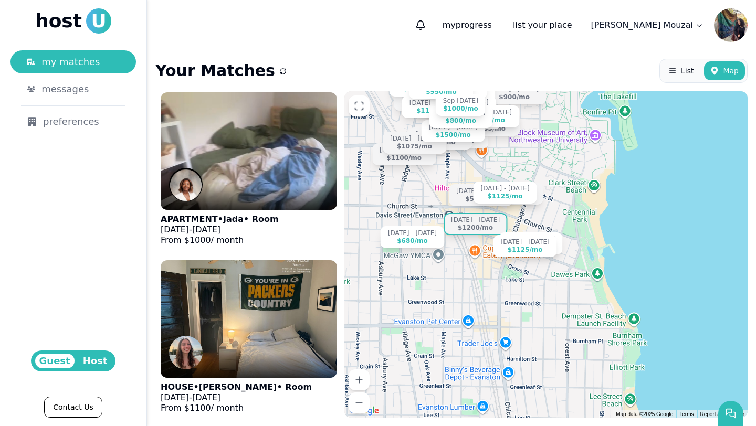
click at [478, 227] on div "$1200 /mo" at bounding box center [475, 228] width 35 height 8
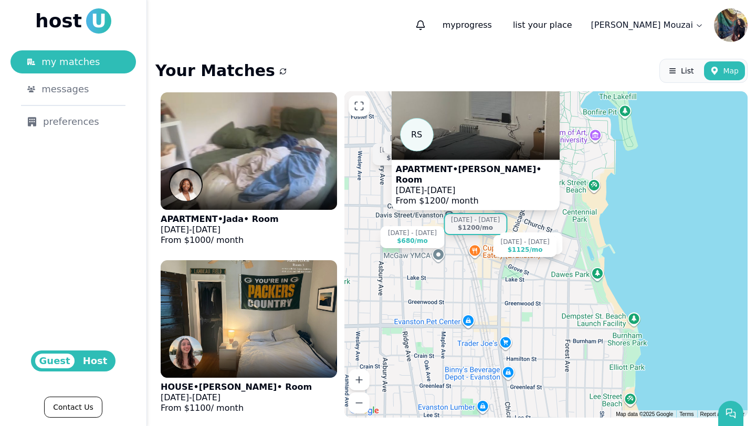
click at [476, 146] on div at bounding box center [476, 147] width 168 height 25
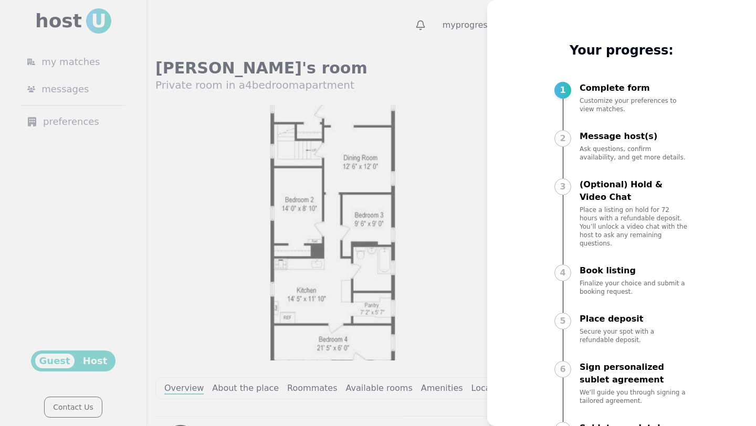
click at [428, 239] on div at bounding box center [378, 213] width 756 height 426
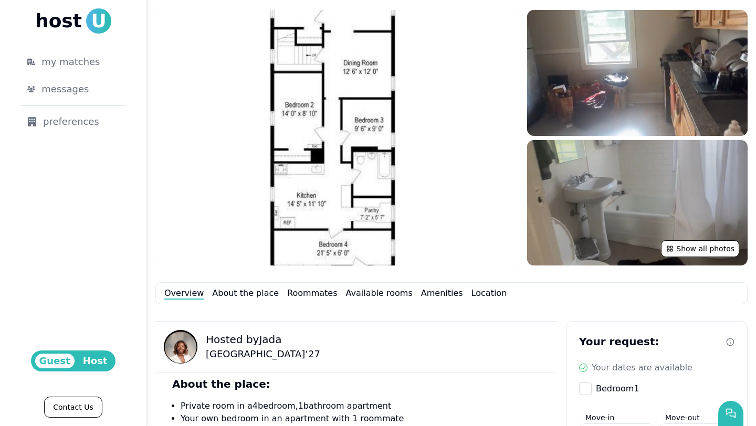
scroll to position [279, 0]
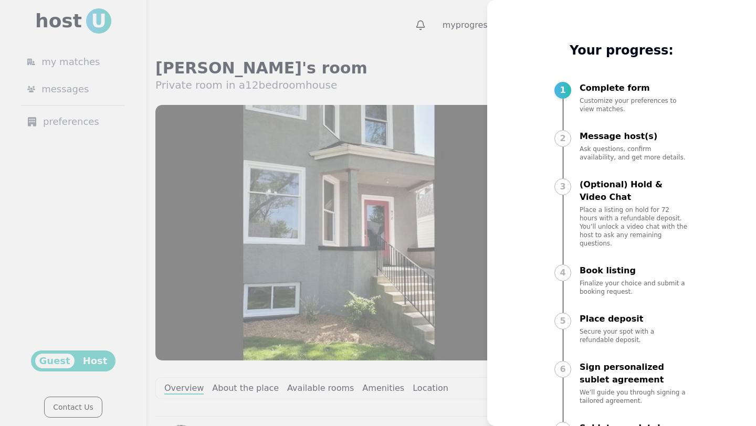
click at [393, 228] on div at bounding box center [378, 213] width 756 height 426
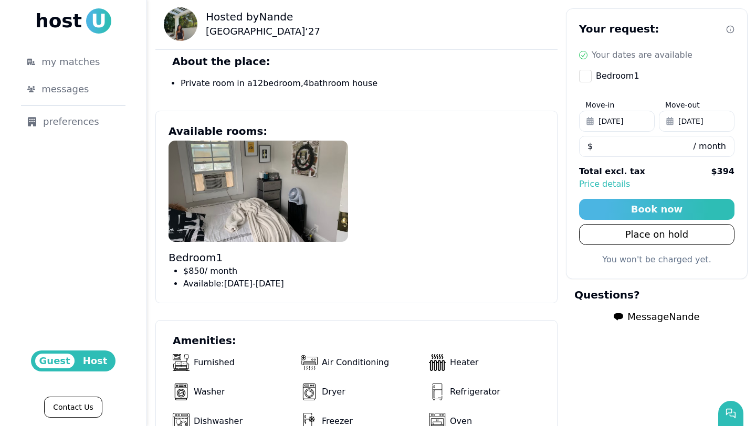
scroll to position [419, 0]
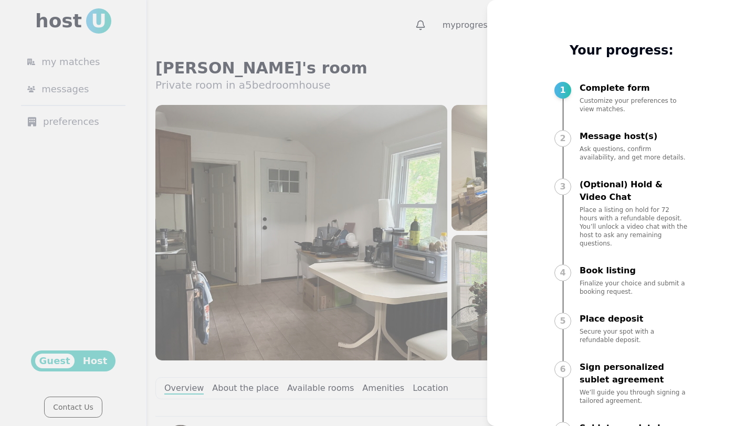
click at [394, 241] on div at bounding box center [378, 213] width 756 height 426
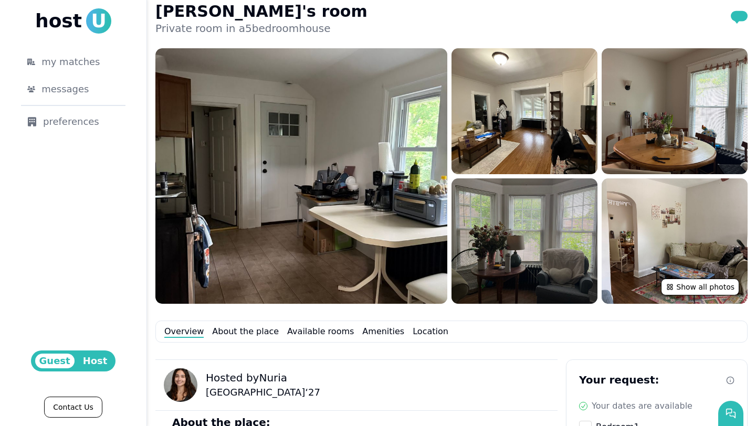
scroll to position [91, 0]
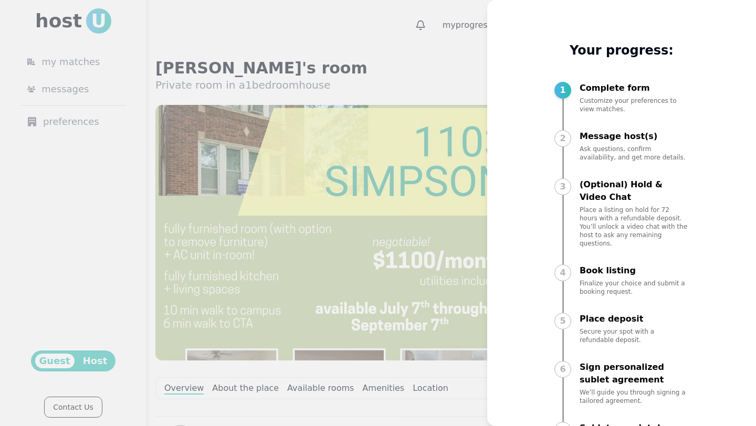
click at [409, 236] on div at bounding box center [378, 213] width 756 height 426
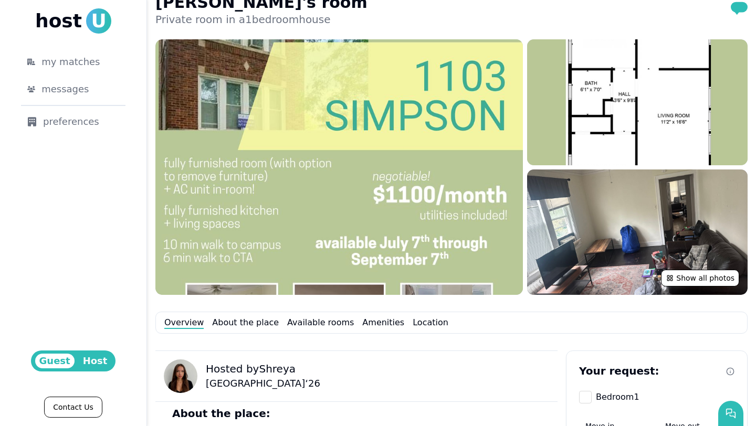
scroll to position [66, 0]
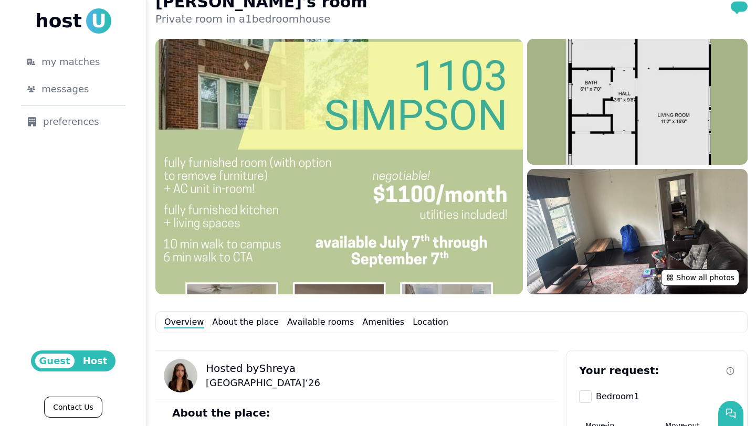
click at [600, 96] on img at bounding box center [637, 102] width 220 height 126
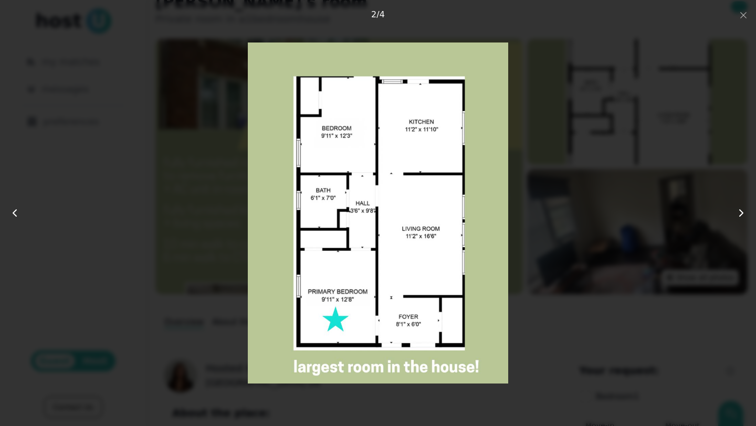
click at [578, 166] on div at bounding box center [378, 213] width 605 height 341
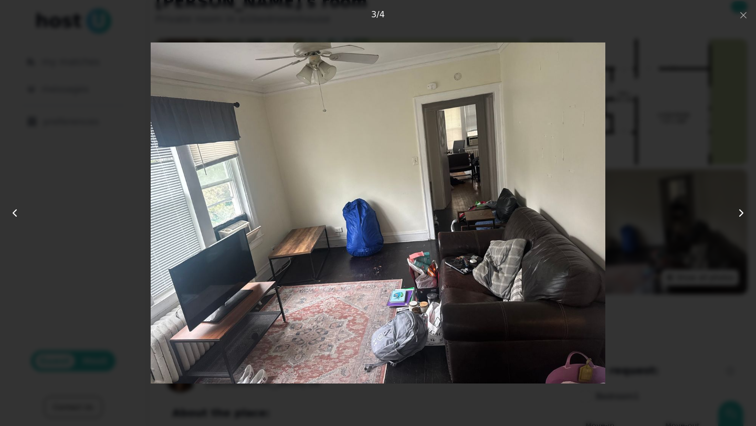
click at [419, 380] on img at bounding box center [378, 213] width 455 height 341
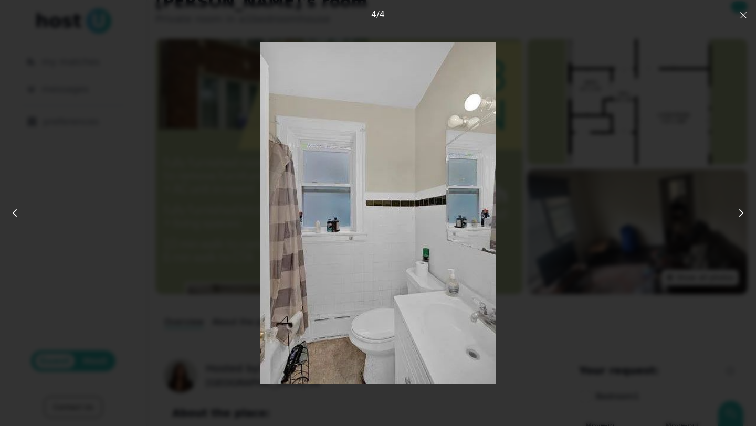
click at [745, 15] on icon "button" at bounding box center [743, 15] width 8 height 8
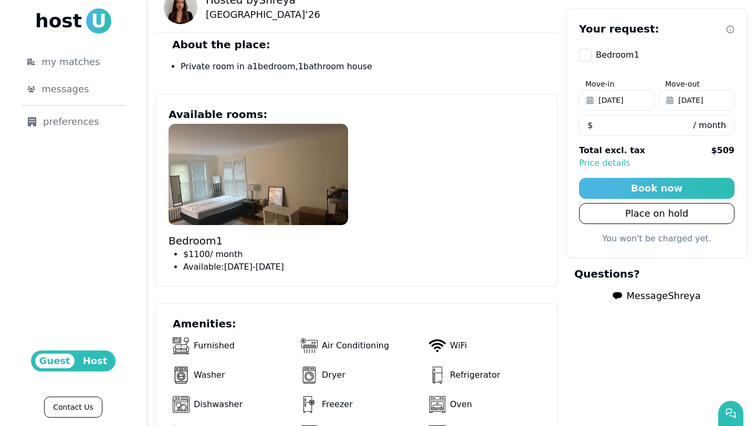
scroll to position [558, 0]
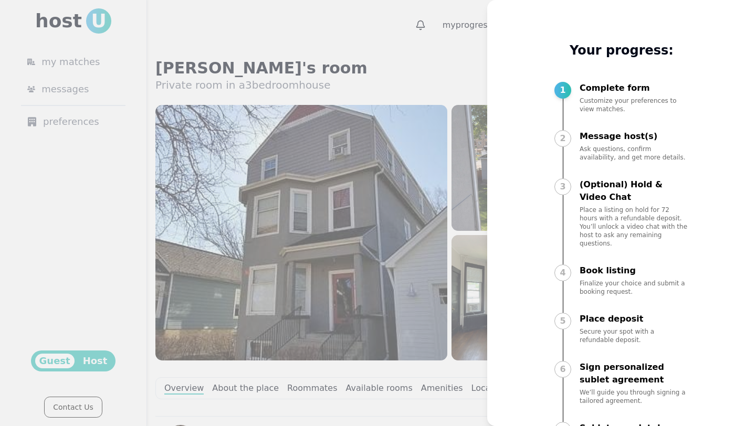
click at [454, 217] on div at bounding box center [378, 213] width 756 height 426
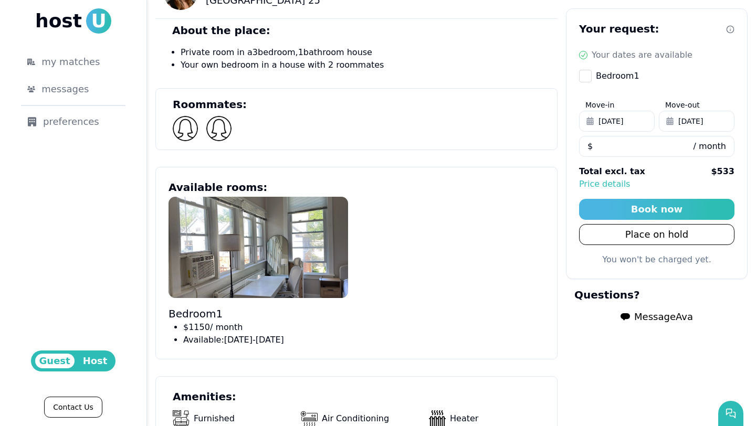
scroll to position [448, 0]
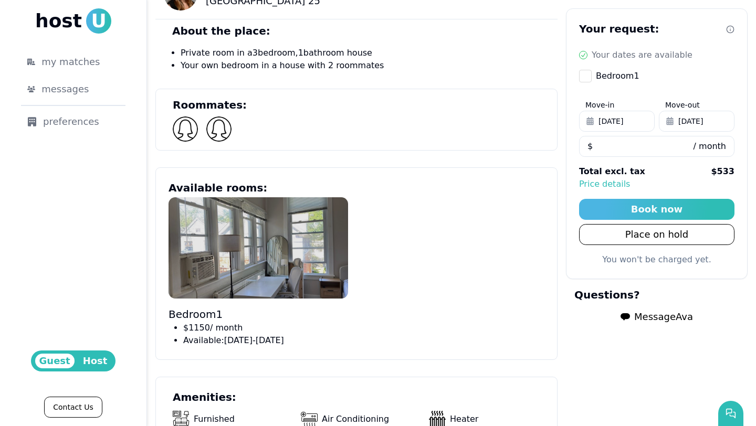
click at [261, 261] on img at bounding box center [258, 247] width 180 height 101
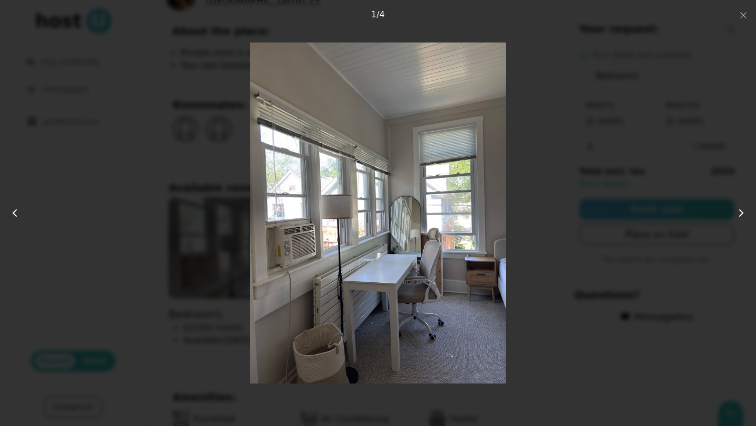
click at [526, 290] on div at bounding box center [378, 213] width 605 height 341
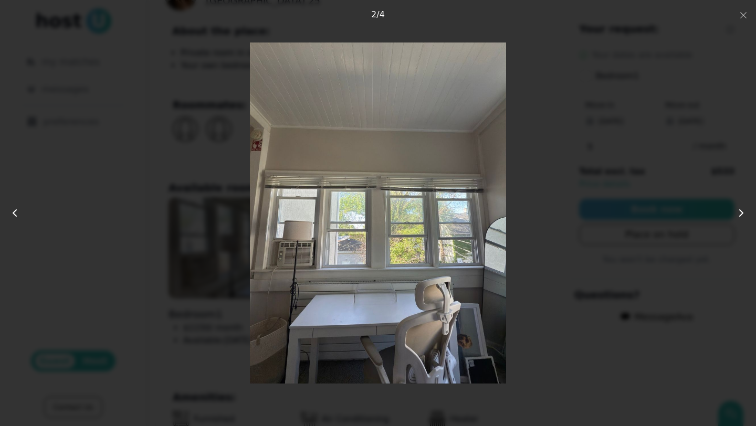
click at [526, 290] on div at bounding box center [378, 213] width 605 height 341
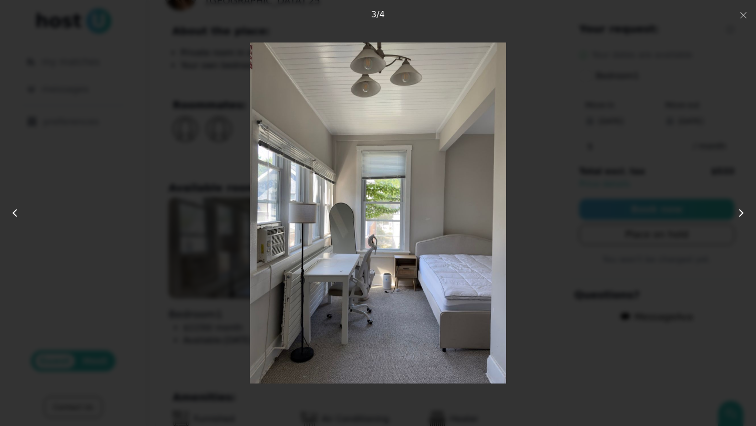
click at [526, 290] on div at bounding box center [378, 213] width 605 height 341
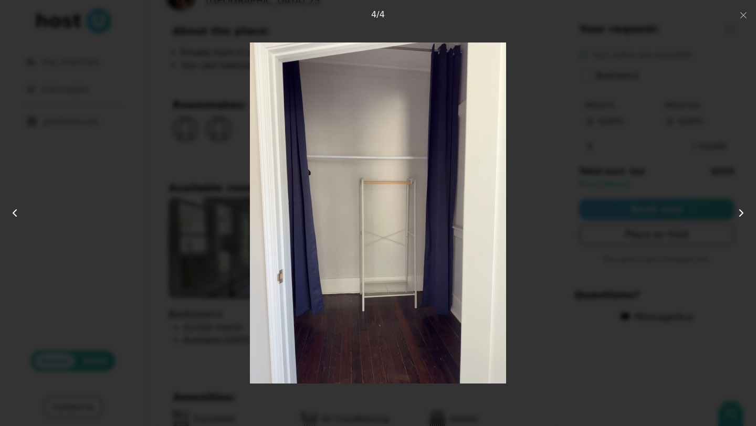
click at [526, 290] on div at bounding box center [378, 213] width 605 height 341
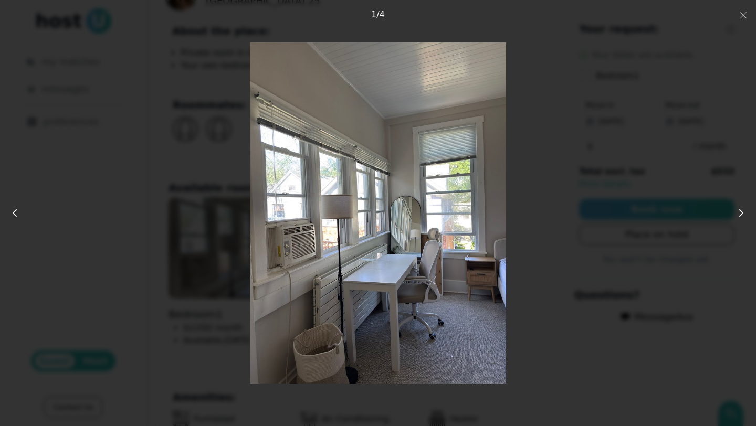
click at [526, 290] on div at bounding box center [378, 213] width 605 height 341
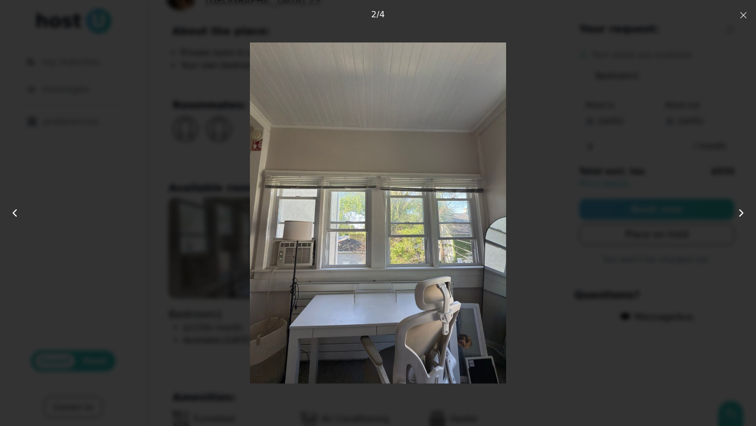
click at [744, 18] on icon "button" at bounding box center [743, 15] width 8 height 8
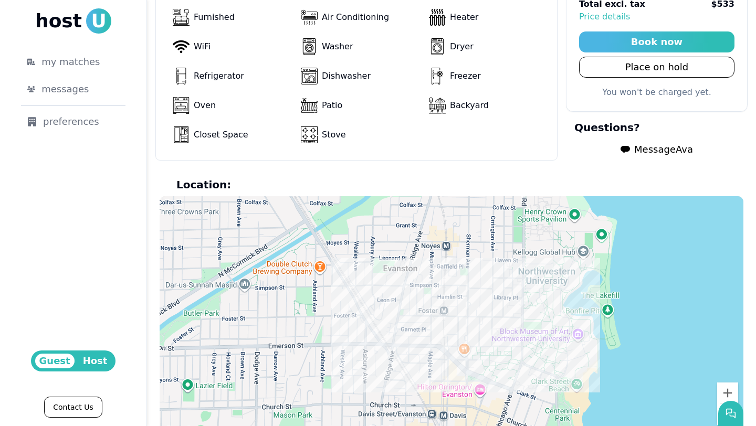
scroll to position [905, 0]
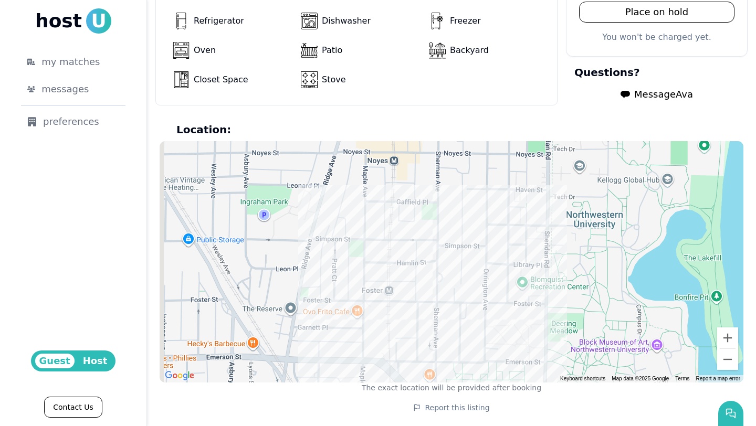
drag, startPoint x: 424, startPoint y: 281, endPoint x: 487, endPoint y: 249, distance: 70.9
click at [487, 248] on div at bounding box center [452, 261] width 584 height 241
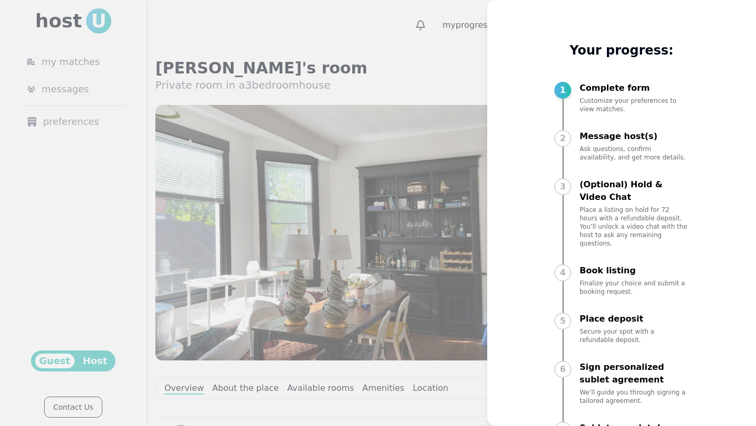
click at [390, 227] on div at bounding box center [378, 213] width 756 height 426
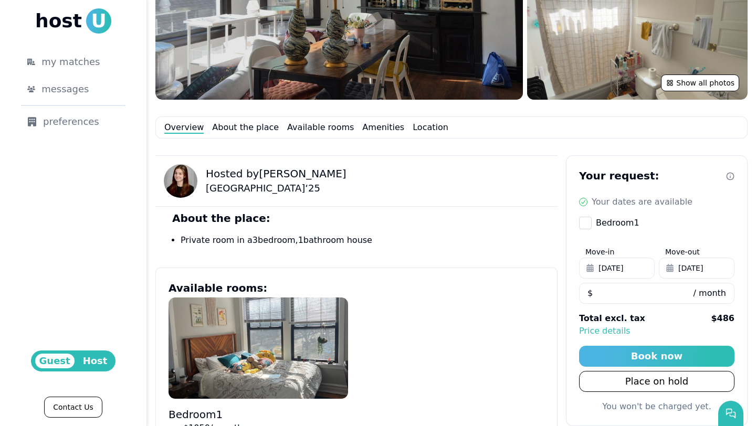
scroll to position [315, 0]
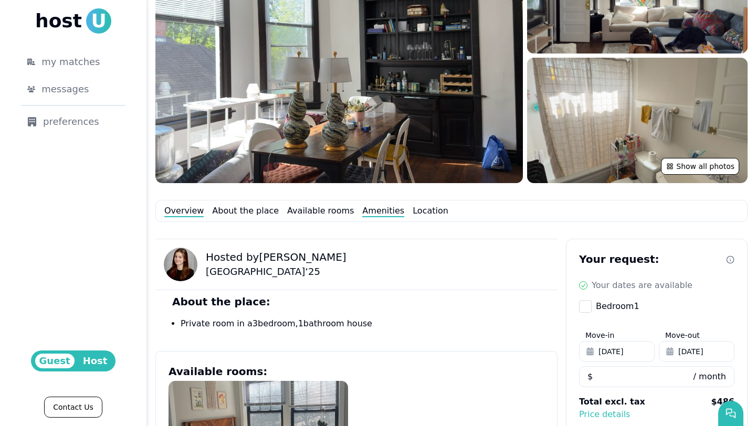
click at [368, 216] on link "Amenities" at bounding box center [383, 211] width 42 height 13
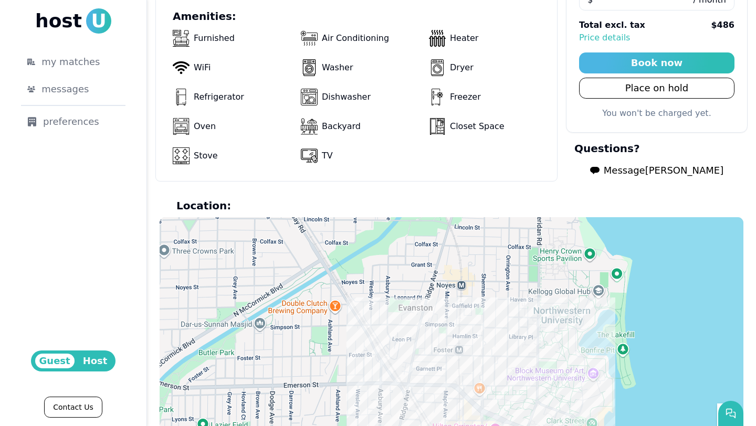
scroll to position [740, 0]
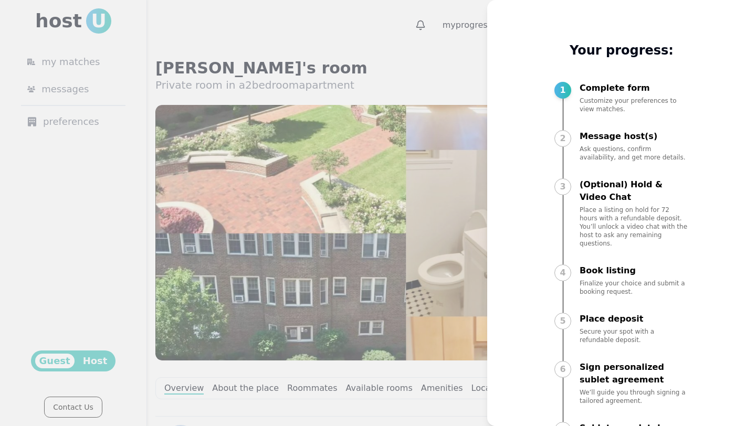
click at [405, 247] on div at bounding box center [378, 213] width 756 height 426
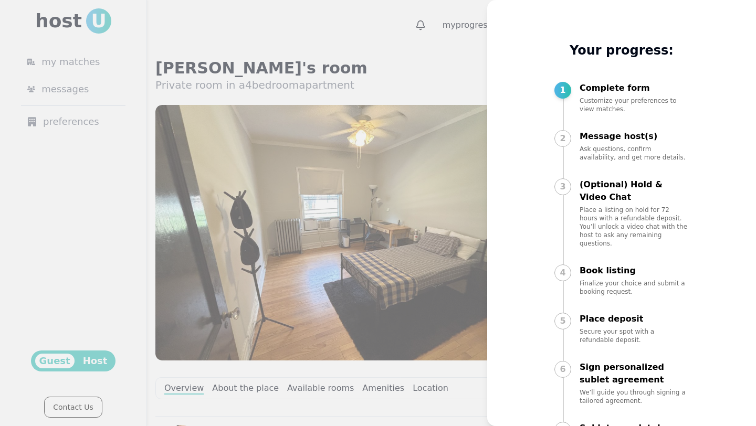
click at [404, 308] on div at bounding box center [378, 213] width 756 height 426
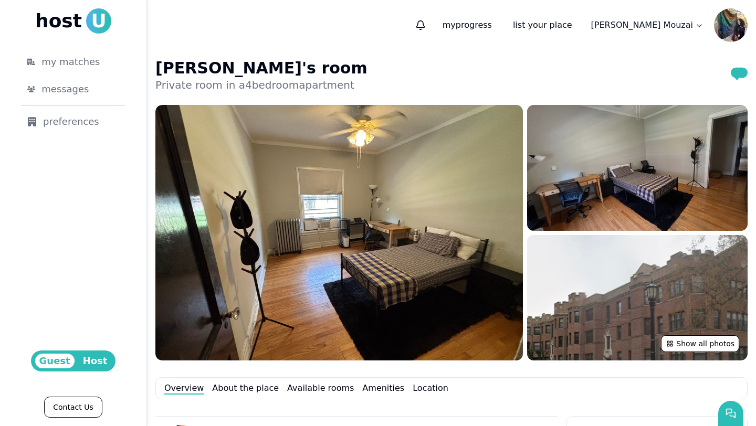
click at [604, 169] on img at bounding box center [637, 168] width 220 height 126
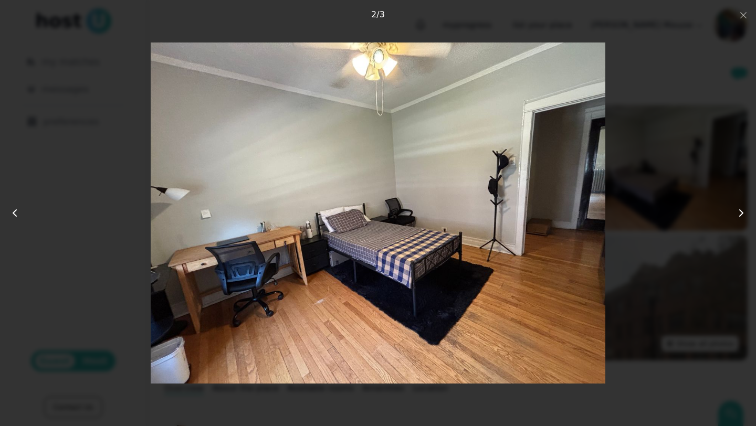
click at [745, 212] on icon at bounding box center [741, 213] width 13 height 13
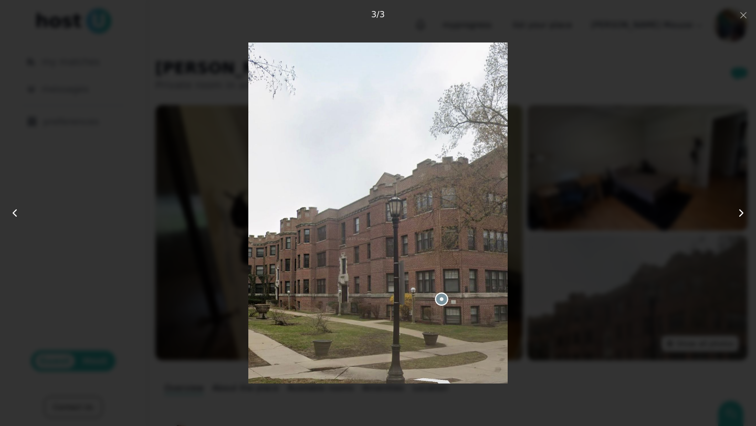
click at [745, 212] on icon at bounding box center [741, 213] width 13 height 13
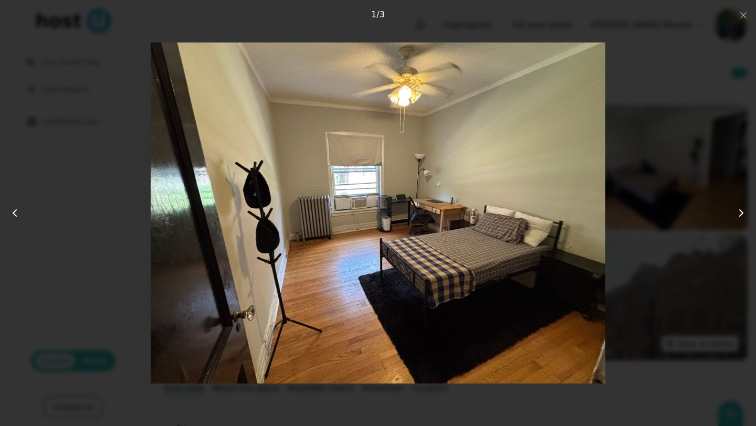
click at [745, 212] on icon at bounding box center [741, 213] width 13 height 13
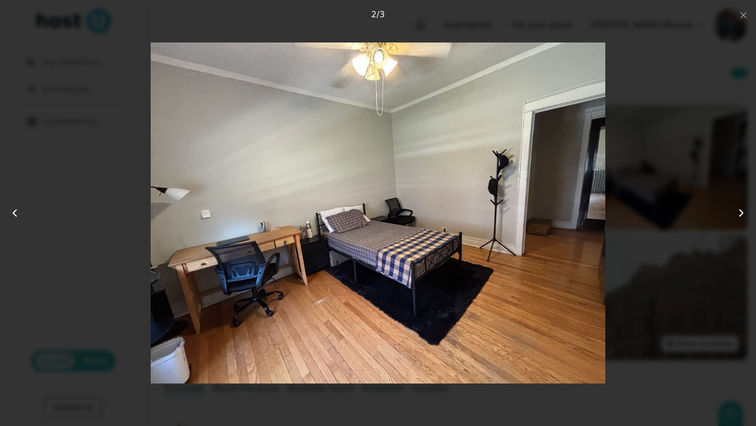
click at [745, 212] on icon at bounding box center [741, 213] width 13 height 13
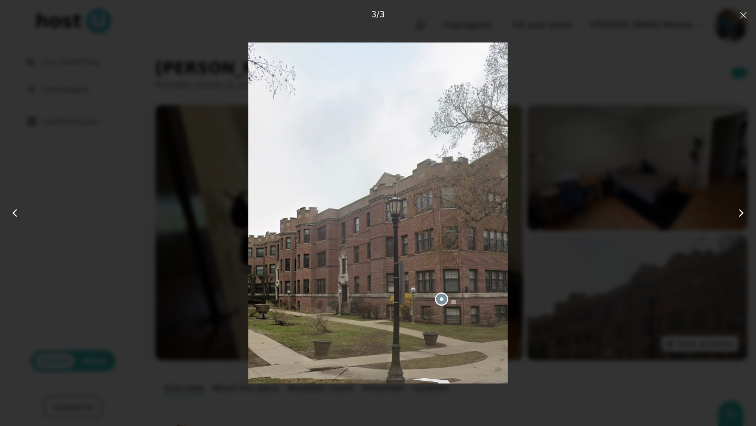
click at [745, 19] on icon "button" at bounding box center [743, 15] width 8 height 8
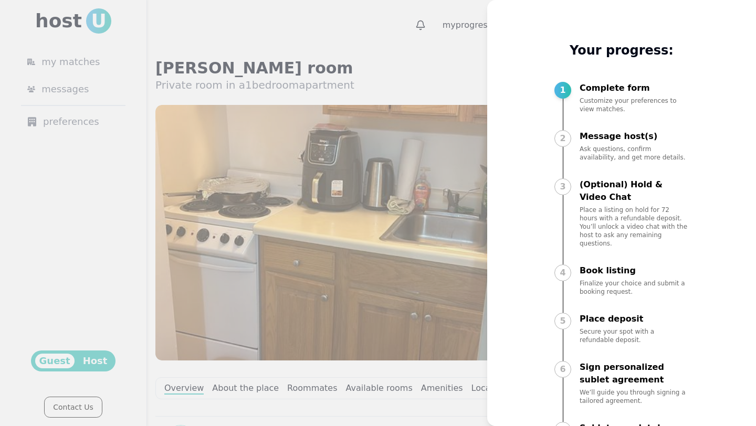
click at [461, 213] on div at bounding box center [378, 213] width 756 height 426
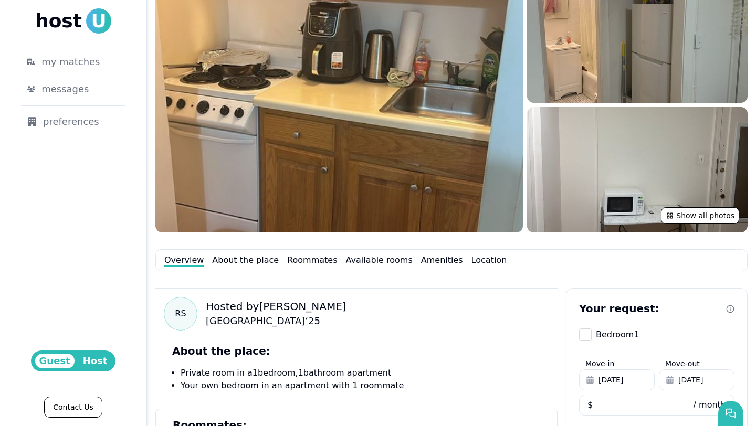
scroll to position [54, 0]
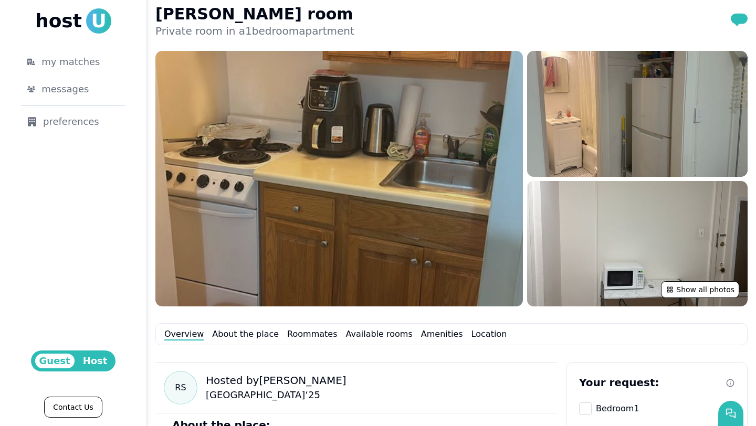
click at [407, 107] on img at bounding box center [338, 179] width 367 height 256
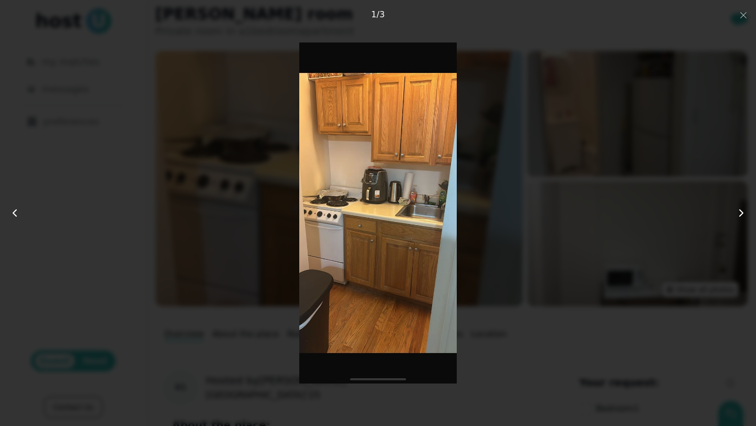
click at [745, 209] on icon at bounding box center [741, 213] width 13 height 13
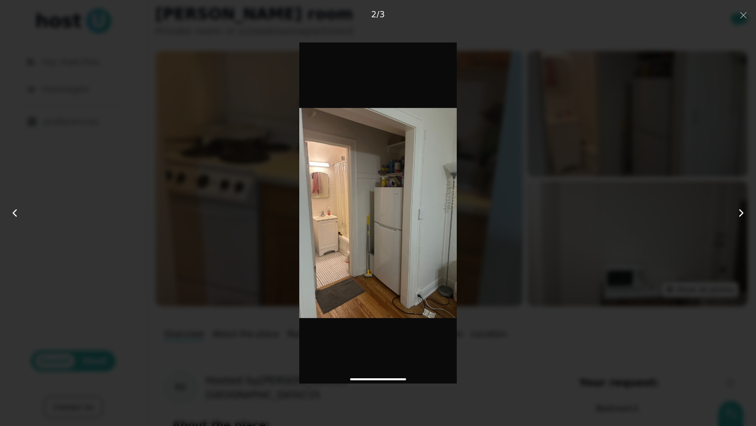
click at [745, 209] on icon at bounding box center [741, 213] width 13 height 13
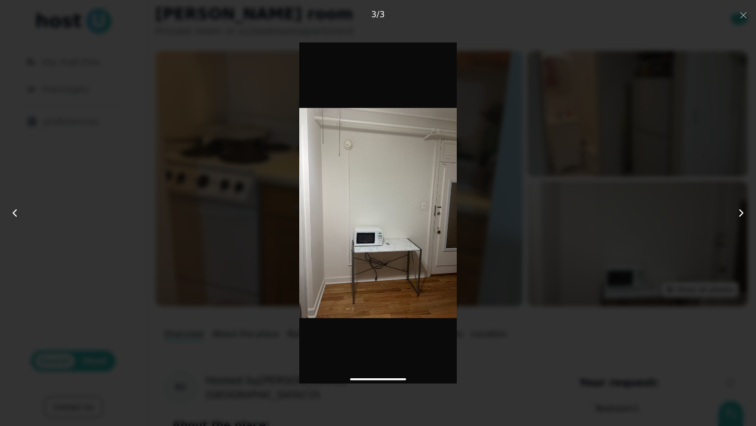
click at [745, 209] on icon at bounding box center [741, 213] width 13 height 13
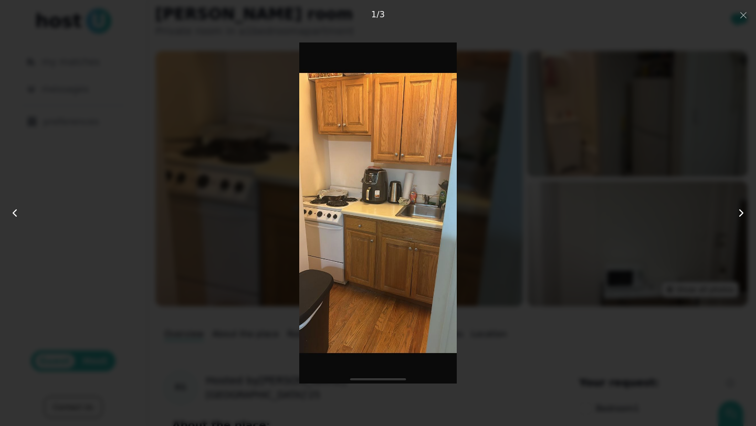
click at [621, 150] on div at bounding box center [378, 213] width 605 height 341
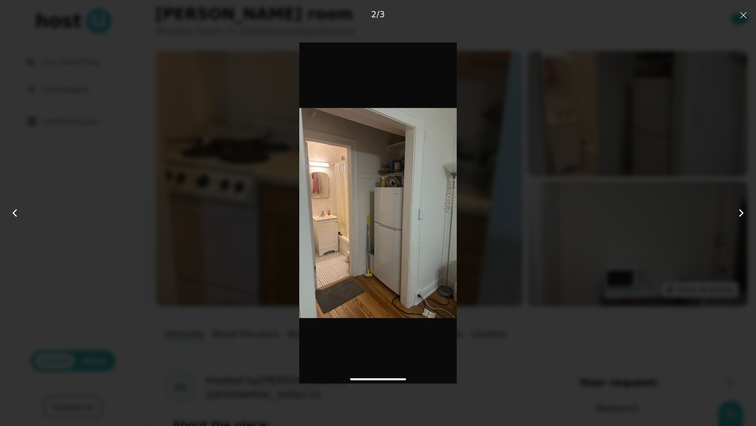
click at [743, 17] on icon "button" at bounding box center [743, 15] width 8 height 8
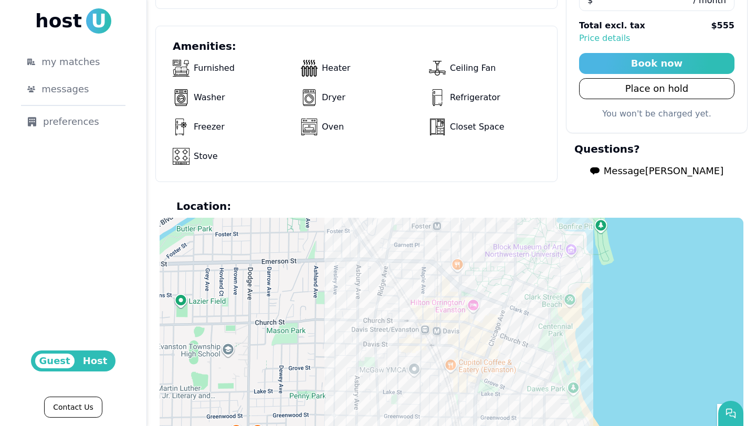
scroll to position [876, 0]
